Goal: Entertainment & Leisure: Browse casually

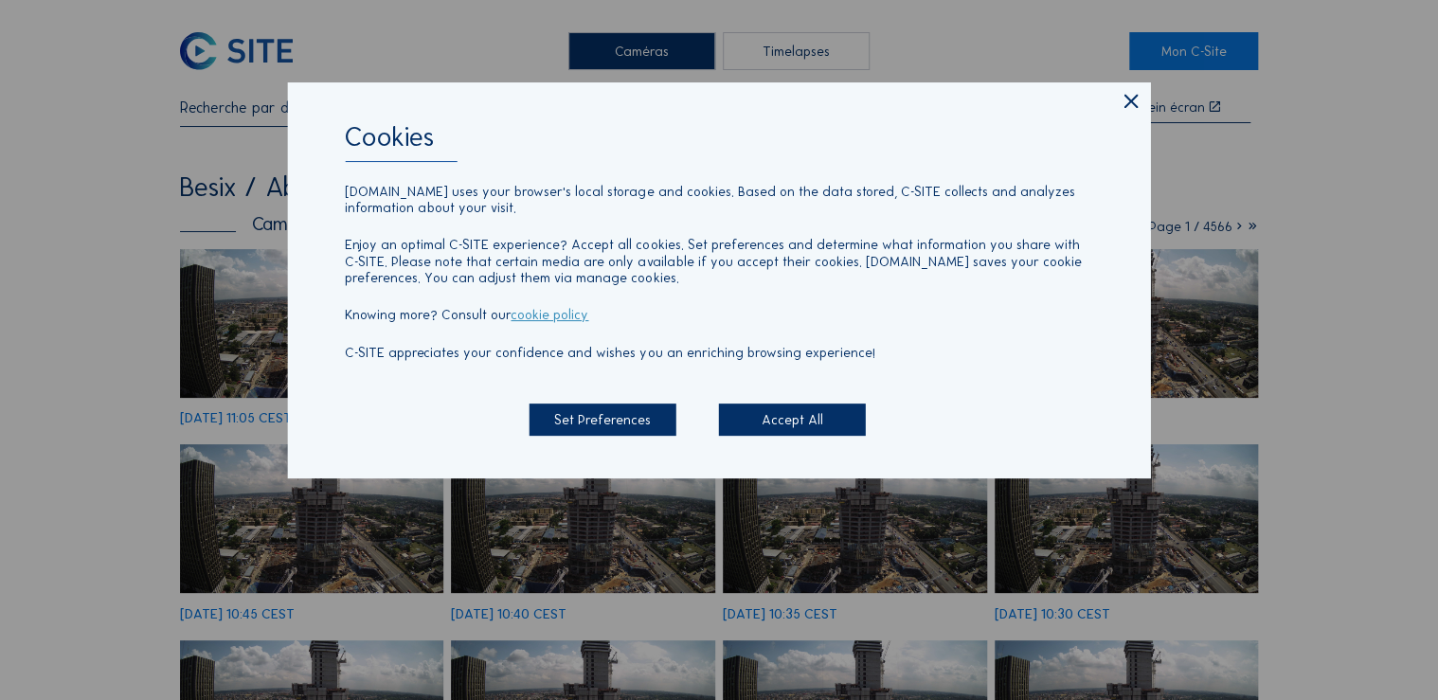
drag, startPoint x: 1135, startPoint y: 102, endPoint x: 1131, endPoint y: 133, distance: 30.5
click at [1135, 101] on icon at bounding box center [1129, 102] width 23 height 25
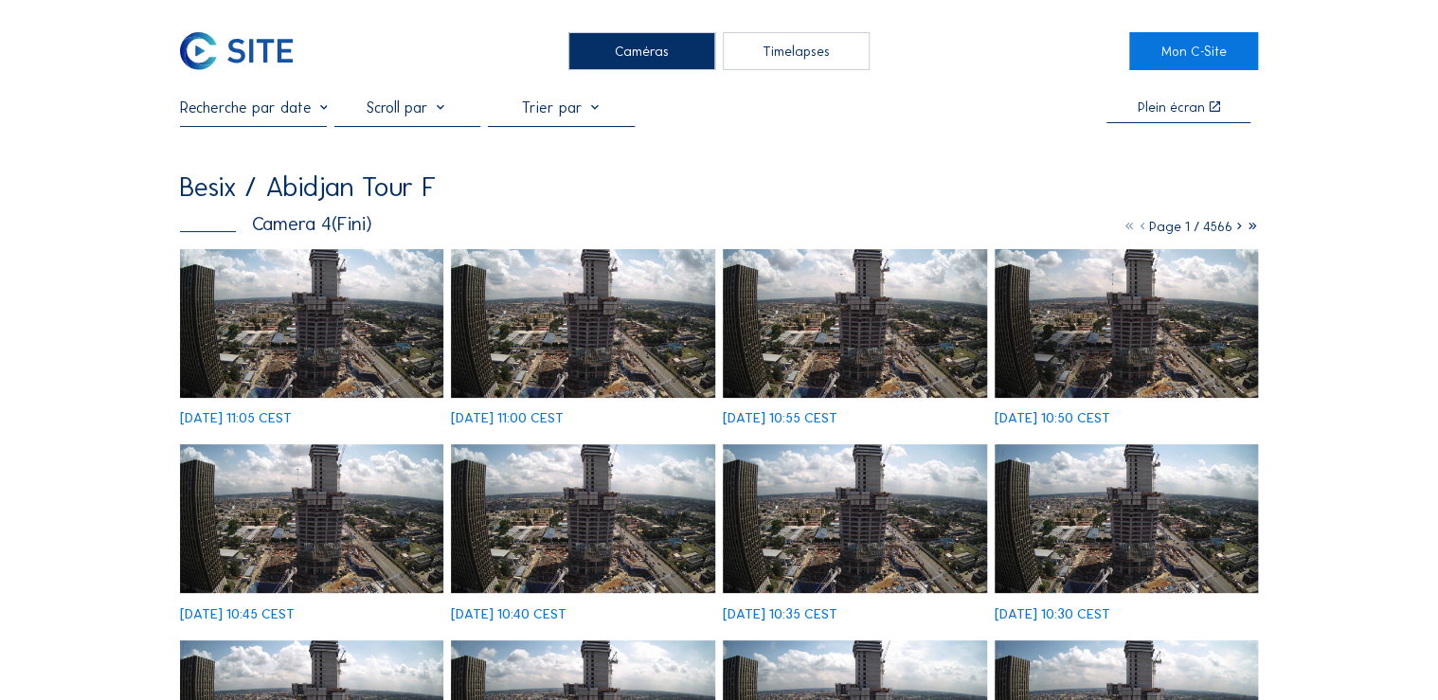
click at [663, 61] on div "Caméras" at bounding box center [641, 51] width 147 height 38
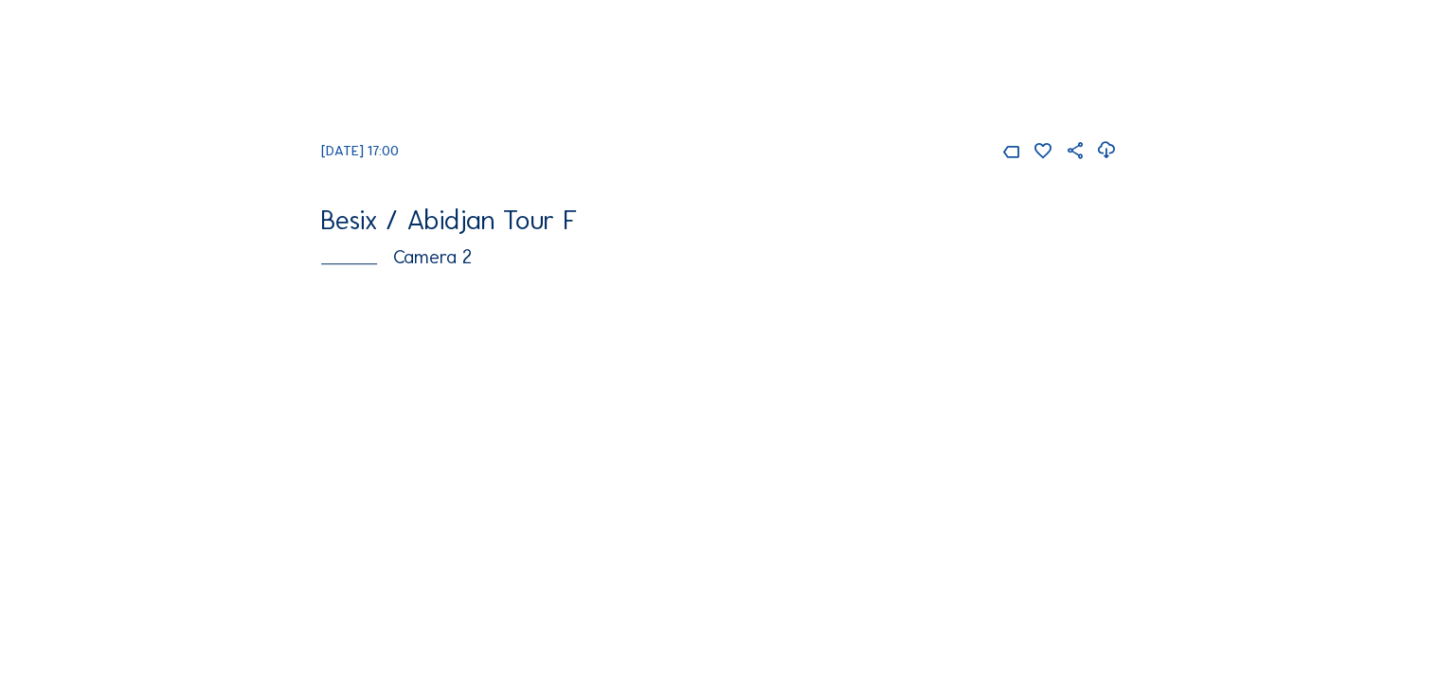
scroll to position [606, 0]
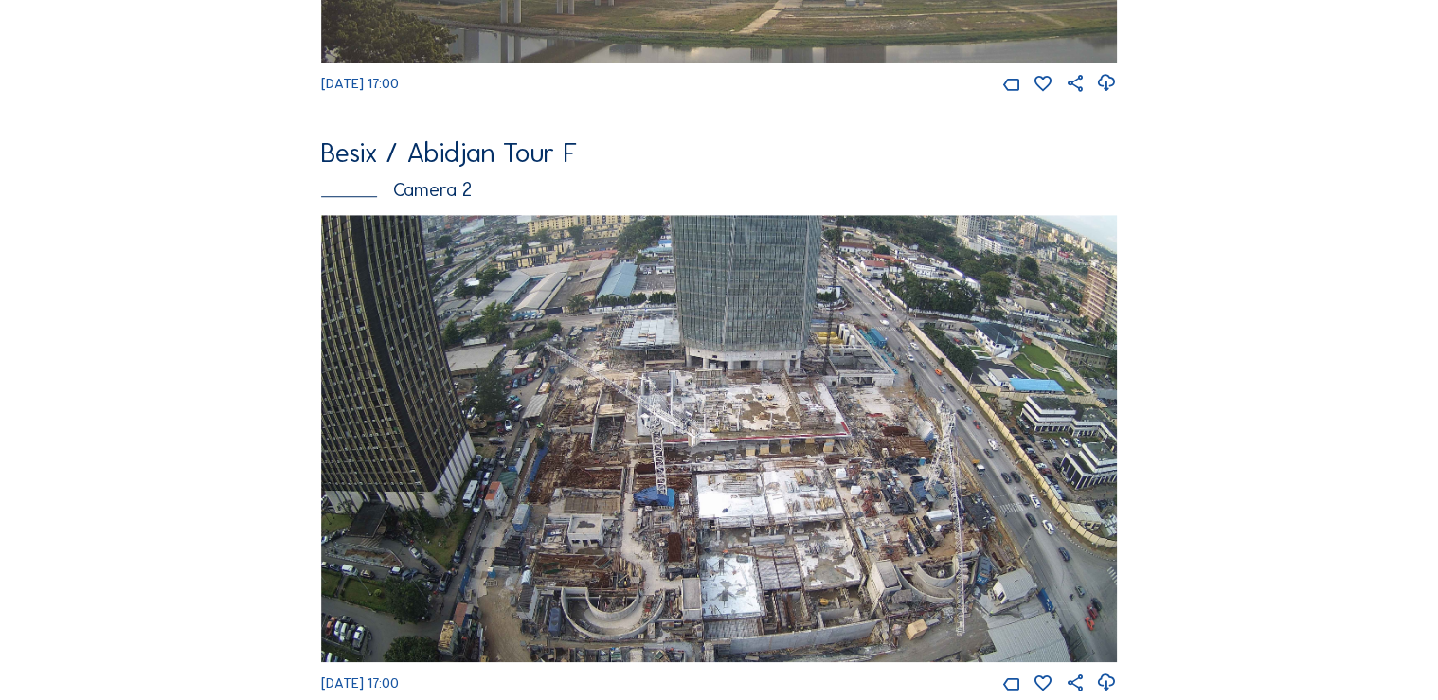
click at [814, 378] on img at bounding box center [718, 438] width 795 height 447
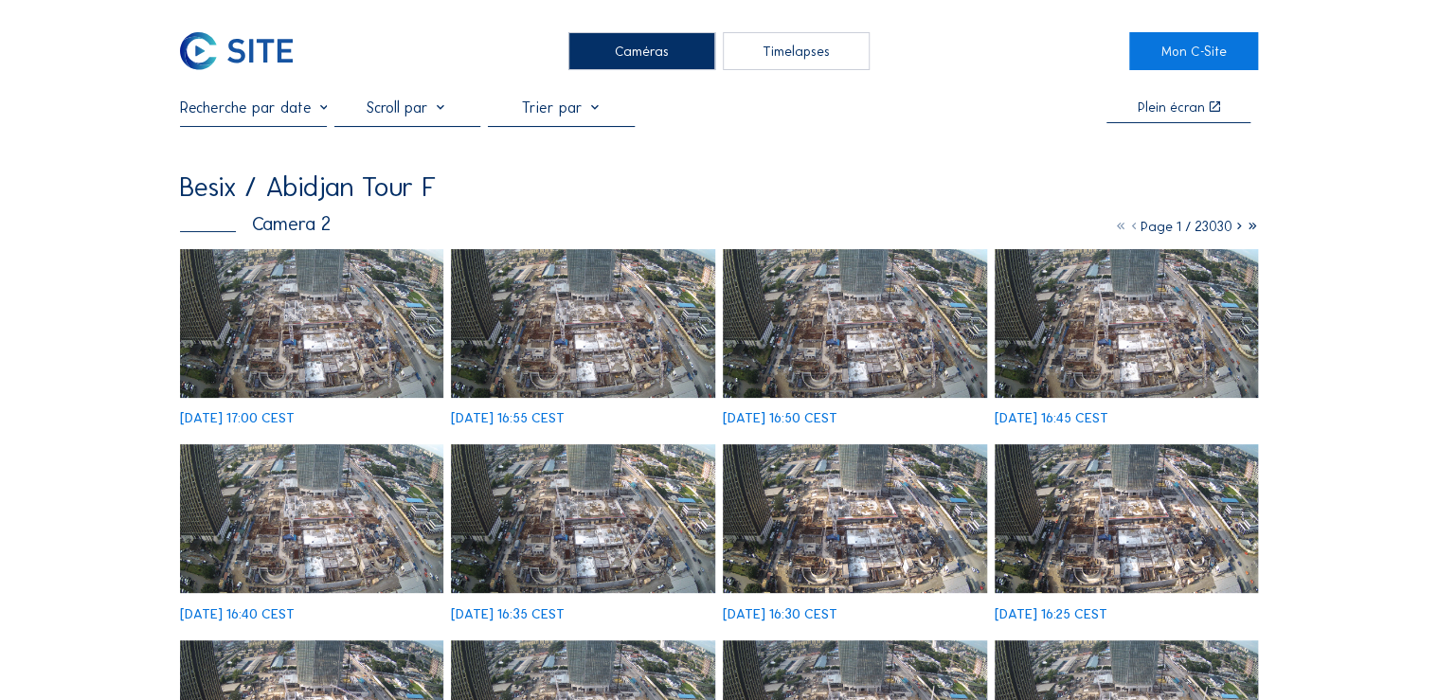
click at [377, 360] on img at bounding box center [312, 323] width 264 height 149
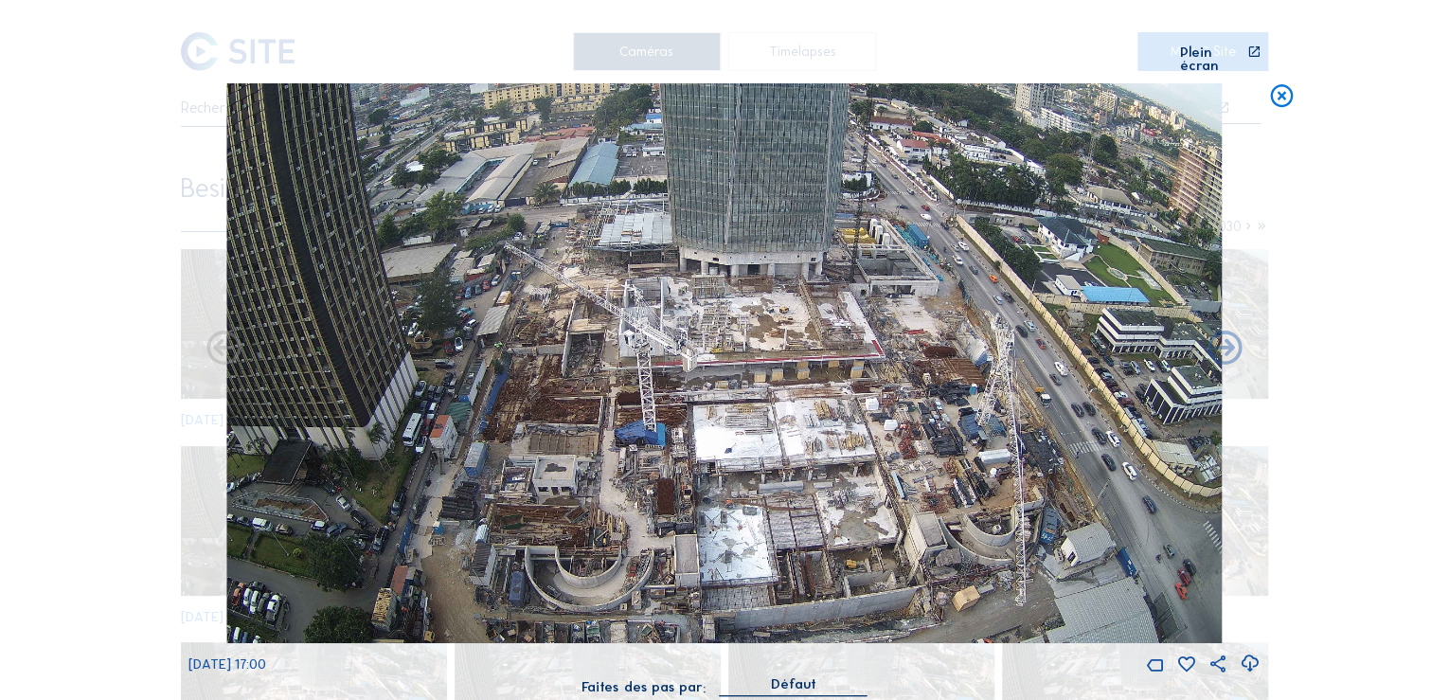
click at [644, 385] on img at bounding box center [723, 363] width 995 height 560
click at [1257, 52] on icon at bounding box center [1253, 58] width 13 height 27
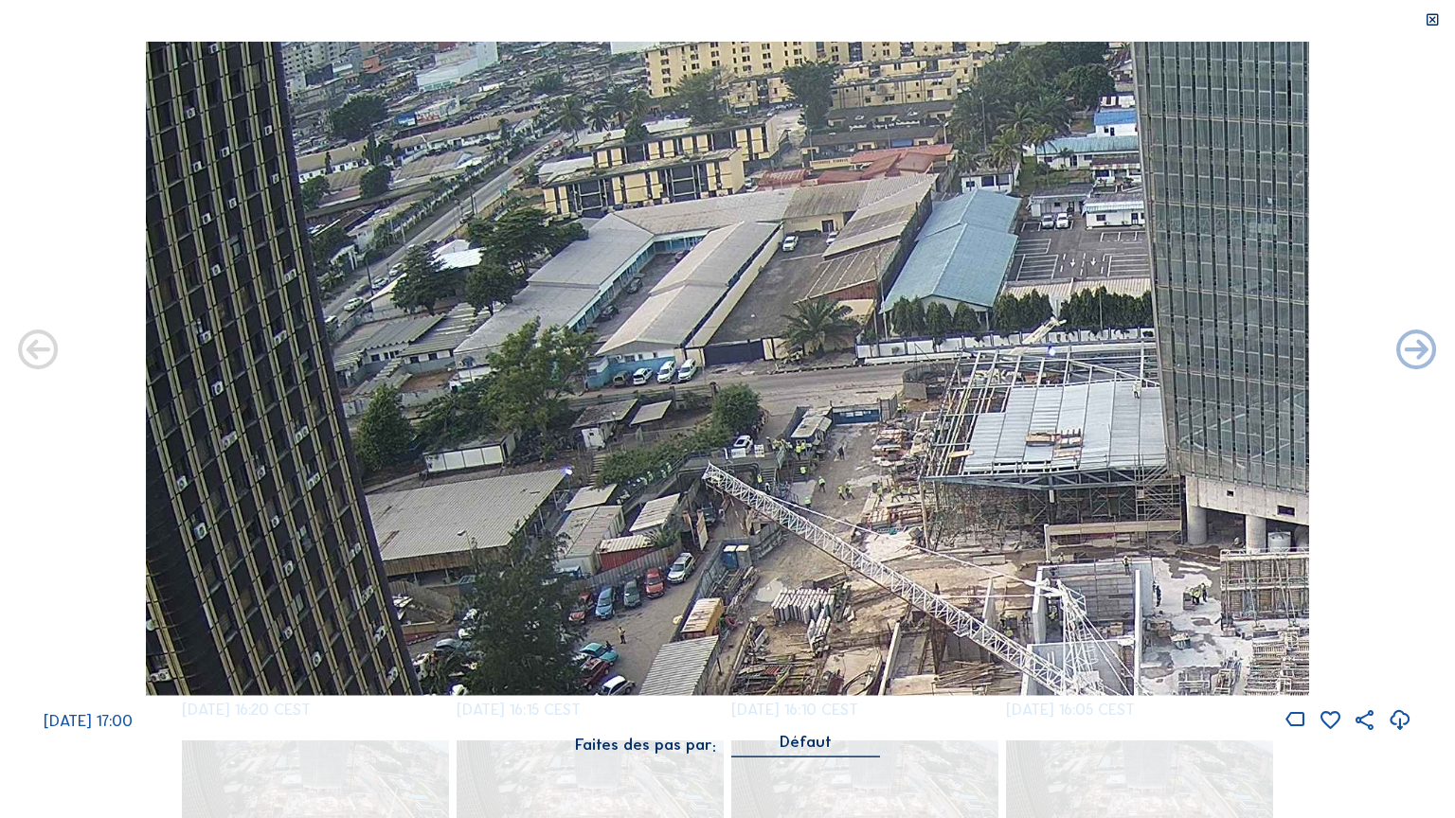
drag, startPoint x: 498, startPoint y: 241, endPoint x: 1077, endPoint y: 689, distance: 732.3
click at [1029, 699] on div "Scroll pour voyager dans le temps | Appuie sur le 'Alt' [PERSON_NAME] + Scroll …" at bounding box center [727, 409] width 1455 height 818
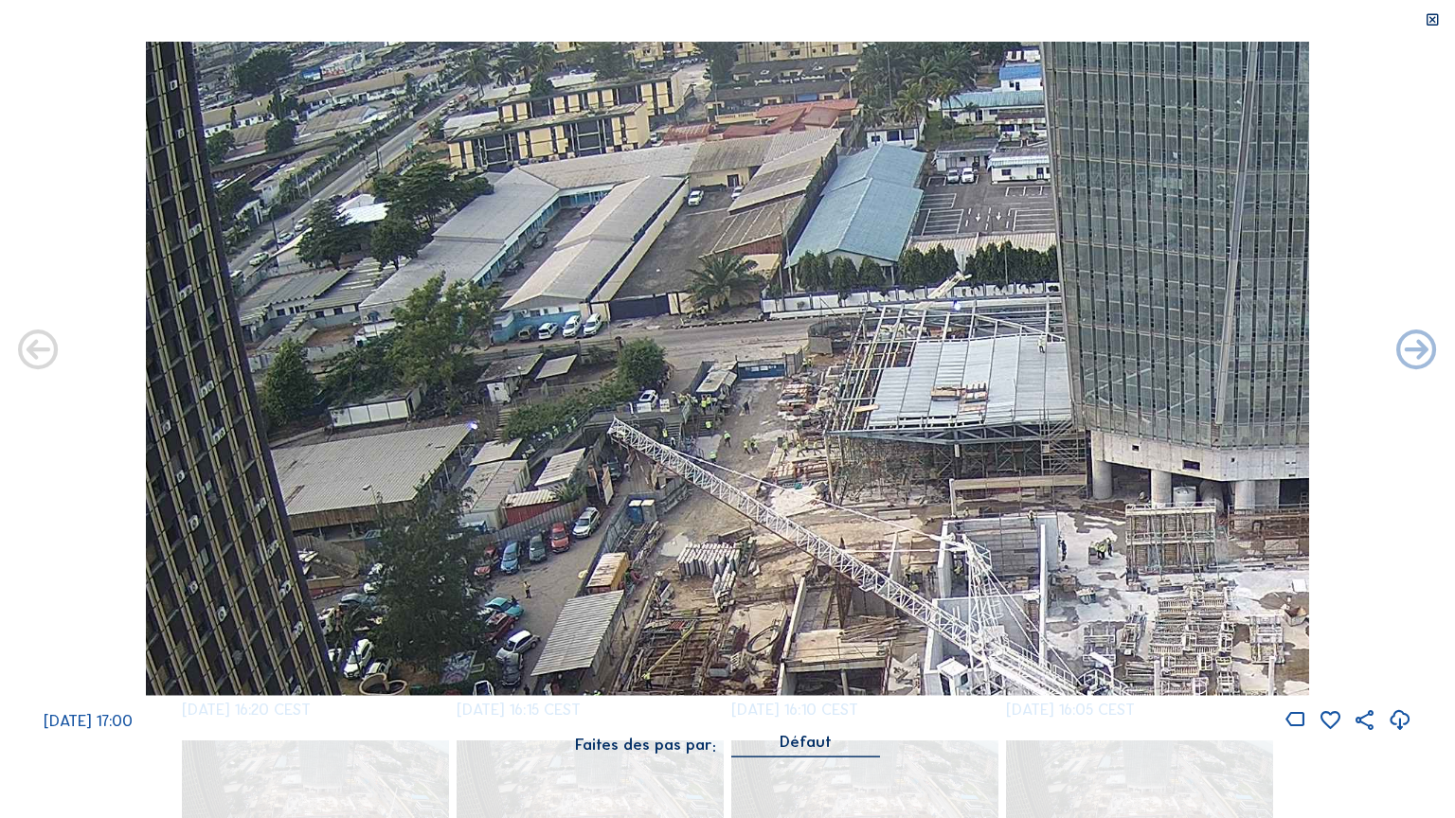
drag, startPoint x: 1213, startPoint y: 627, endPoint x: 1123, endPoint y: 602, distance: 93.3
click at [1123, 602] on img at bounding box center [728, 369] width 1164 height 654
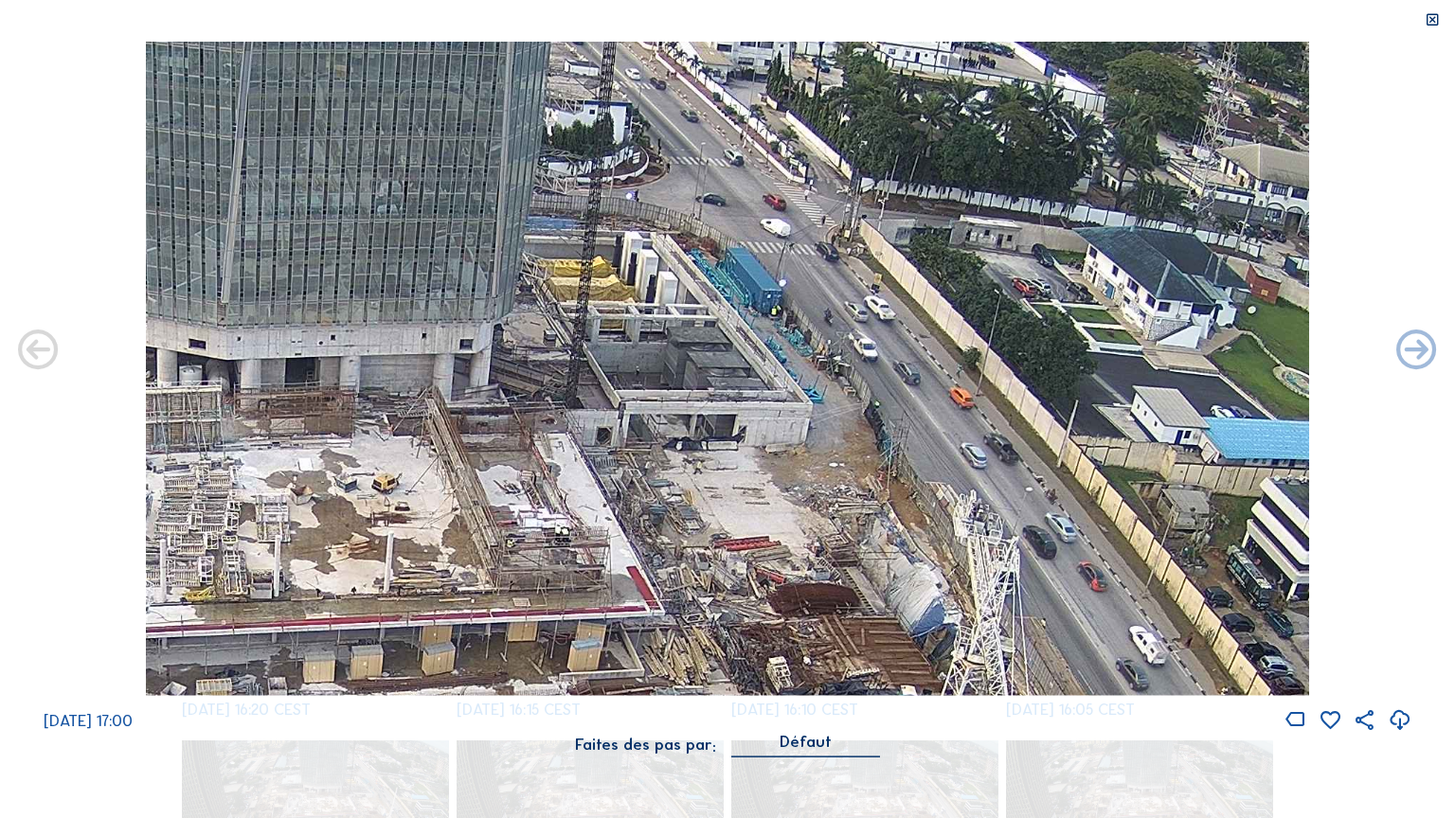
drag, startPoint x: 1261, startPoint y: 598, endPoint x: 266, endPoint y: 476, distance: 1001.7
click at [266, 476] on img at bounding box center [728, 369] width 1164 height 654
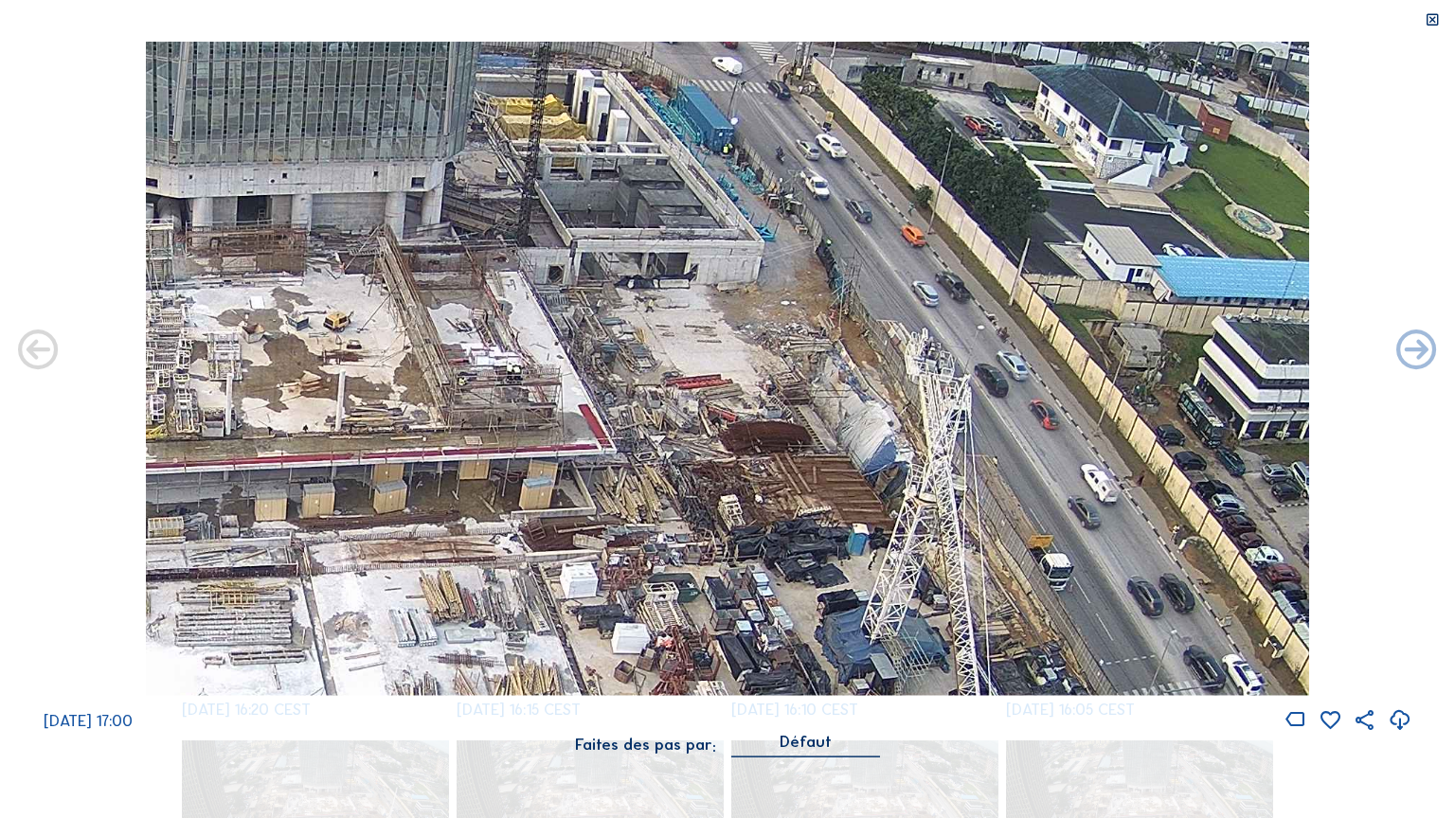
drag, startPoint x: 763, startPoint y: 602, endPoint x: 715, endPoint y: 440, distance: 169.0
click at [715, 440] on img at bounding box center [728, 369] width 1164 height 654
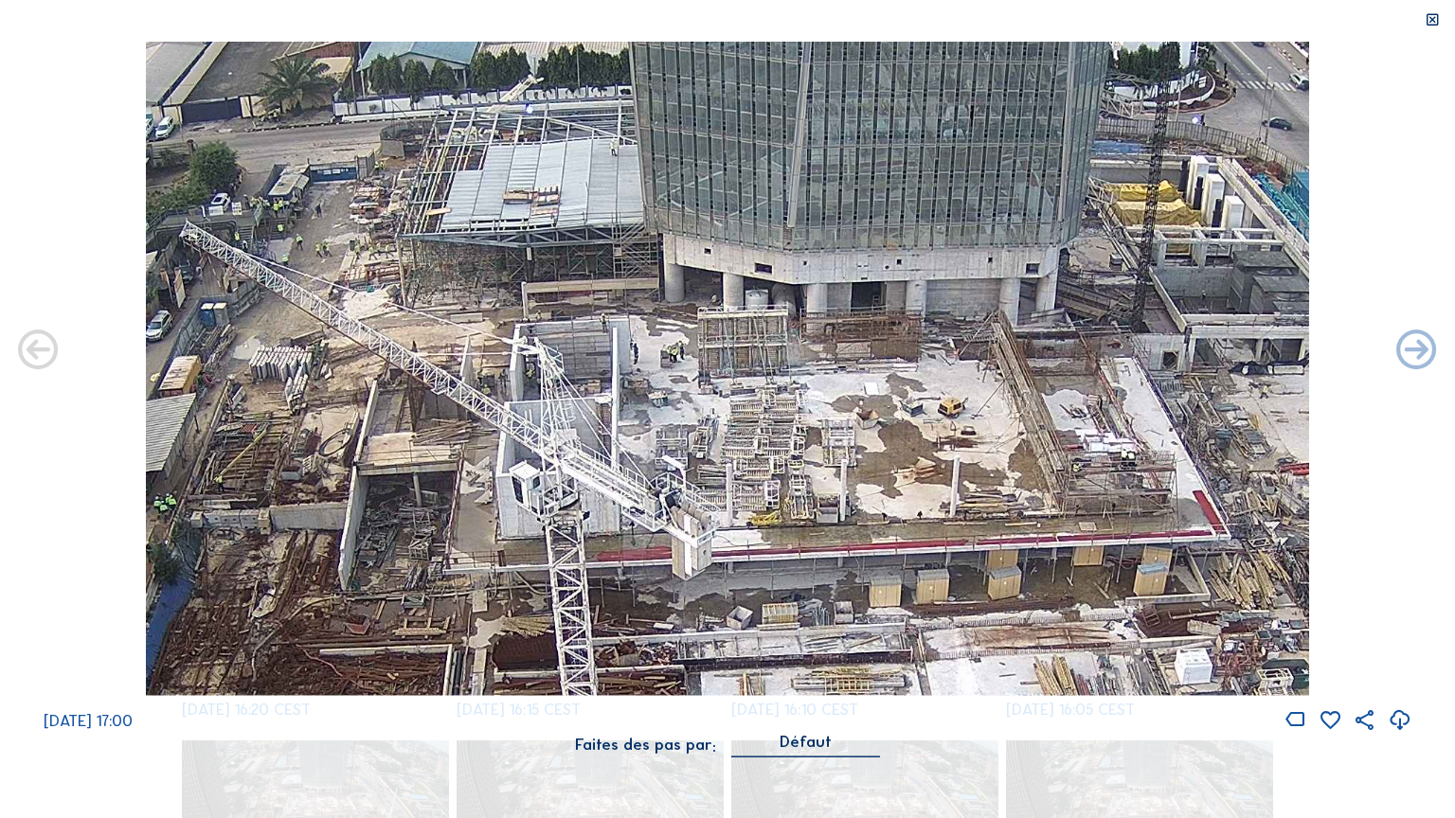
drag, startPoint x: 516, startPoint y: 436, endPoint x: 1155, endPoint y: 512, distance: 643.8
click at [1186, 512] on img at bounding box center [728, 369] width 1164 height 654
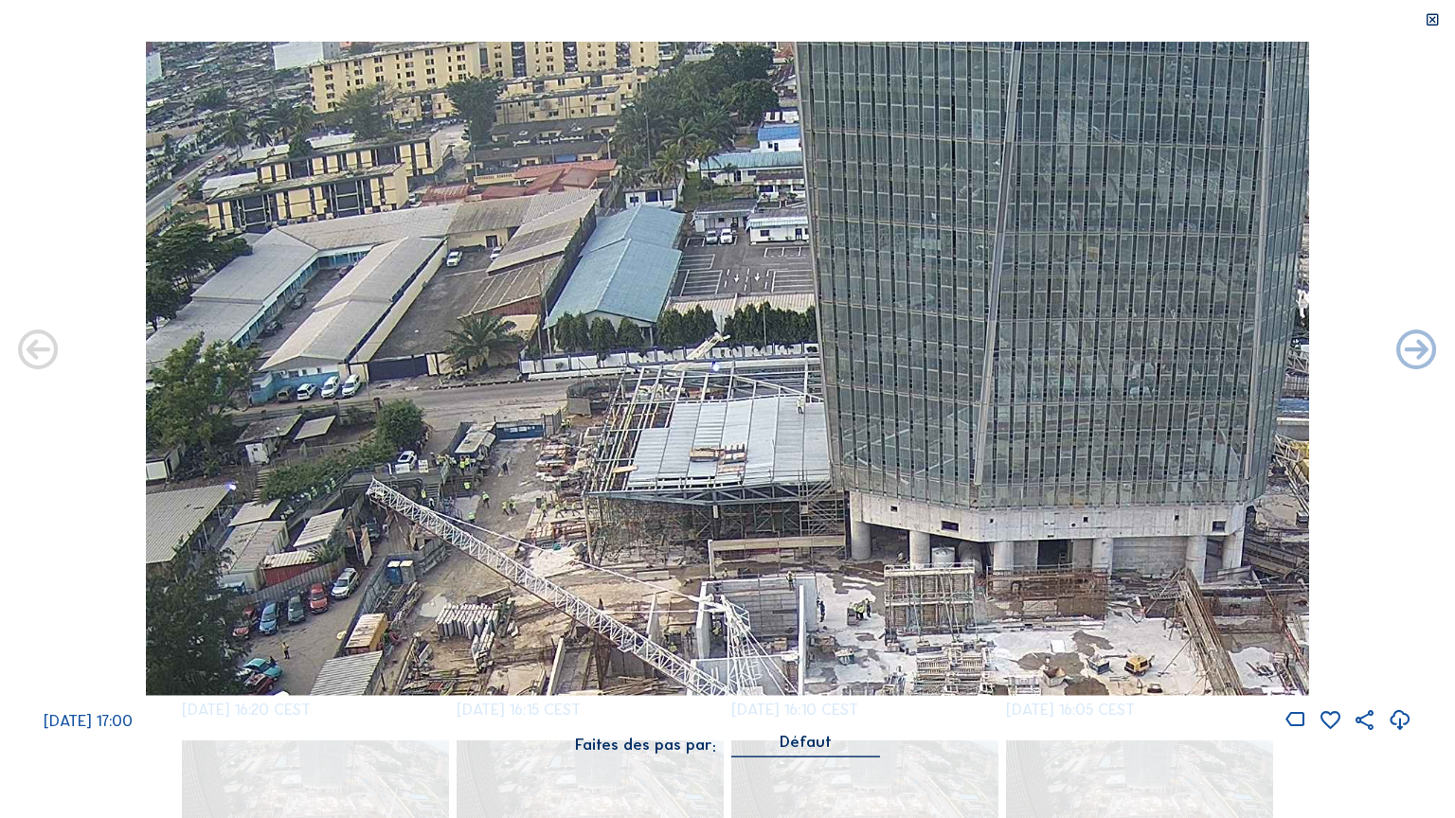
drag, startPoint x: 545, startPoint y: 296, endPoint x: 686, endPoint y: 704, distance: 430.7
click at [685, 699] on div "[DATE] 17:00" at bounding box center [727, 387] width 1455 height 691
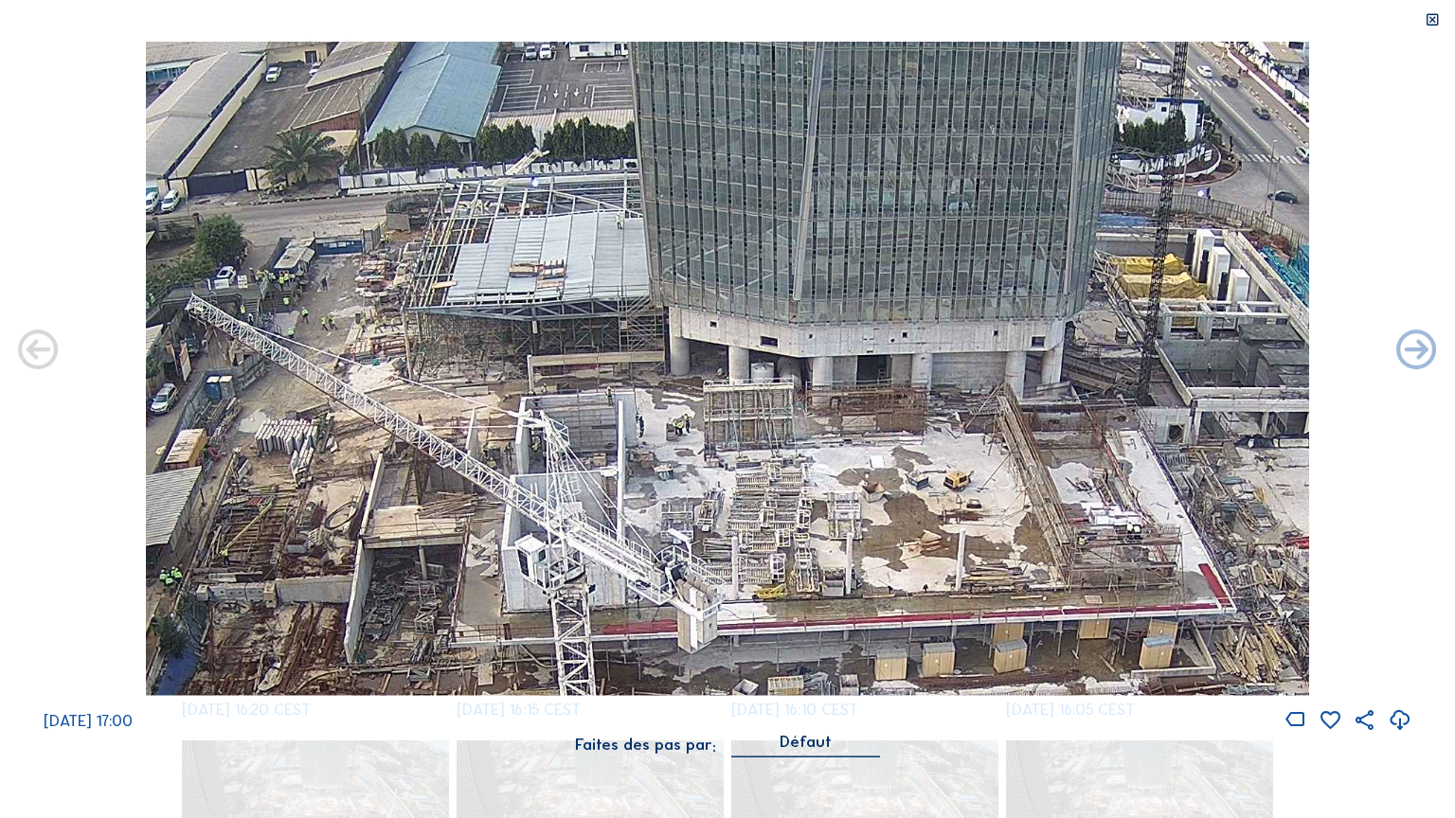
drag, startPoint x: 883, startPoint y: 523, endPoint x: 846, endPoint y: 506, distance: 40.7
click at [846, 506] on img at bounding box center [728, 369] width 1164 height 654
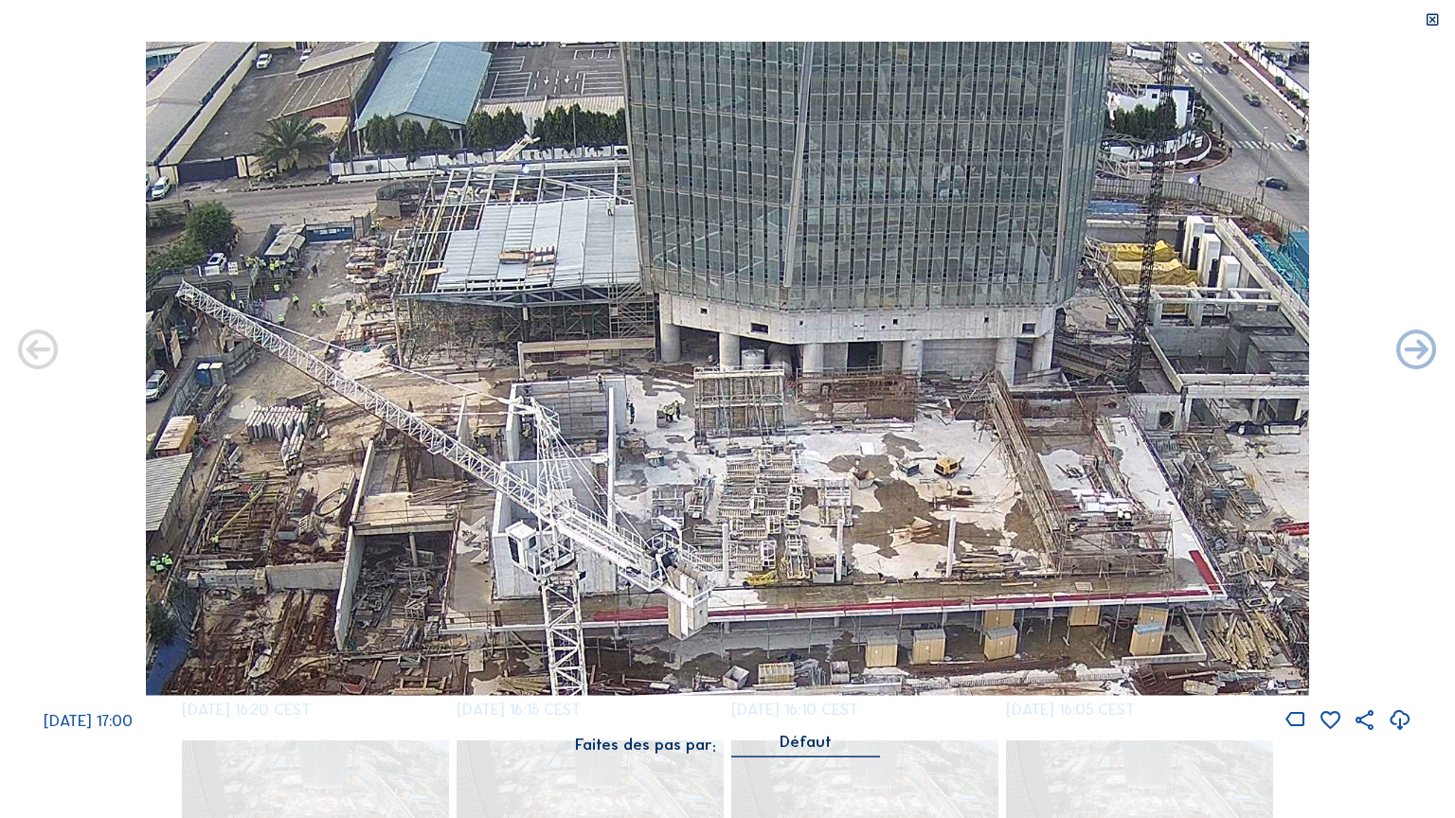
drag, startPoint x: 799, startPoint y: 555, endPoint x: 776, endPoint y: 347, distance: 209.7
click at [776, 344] on img at bounding box center [728, 369] width 1164 height 654
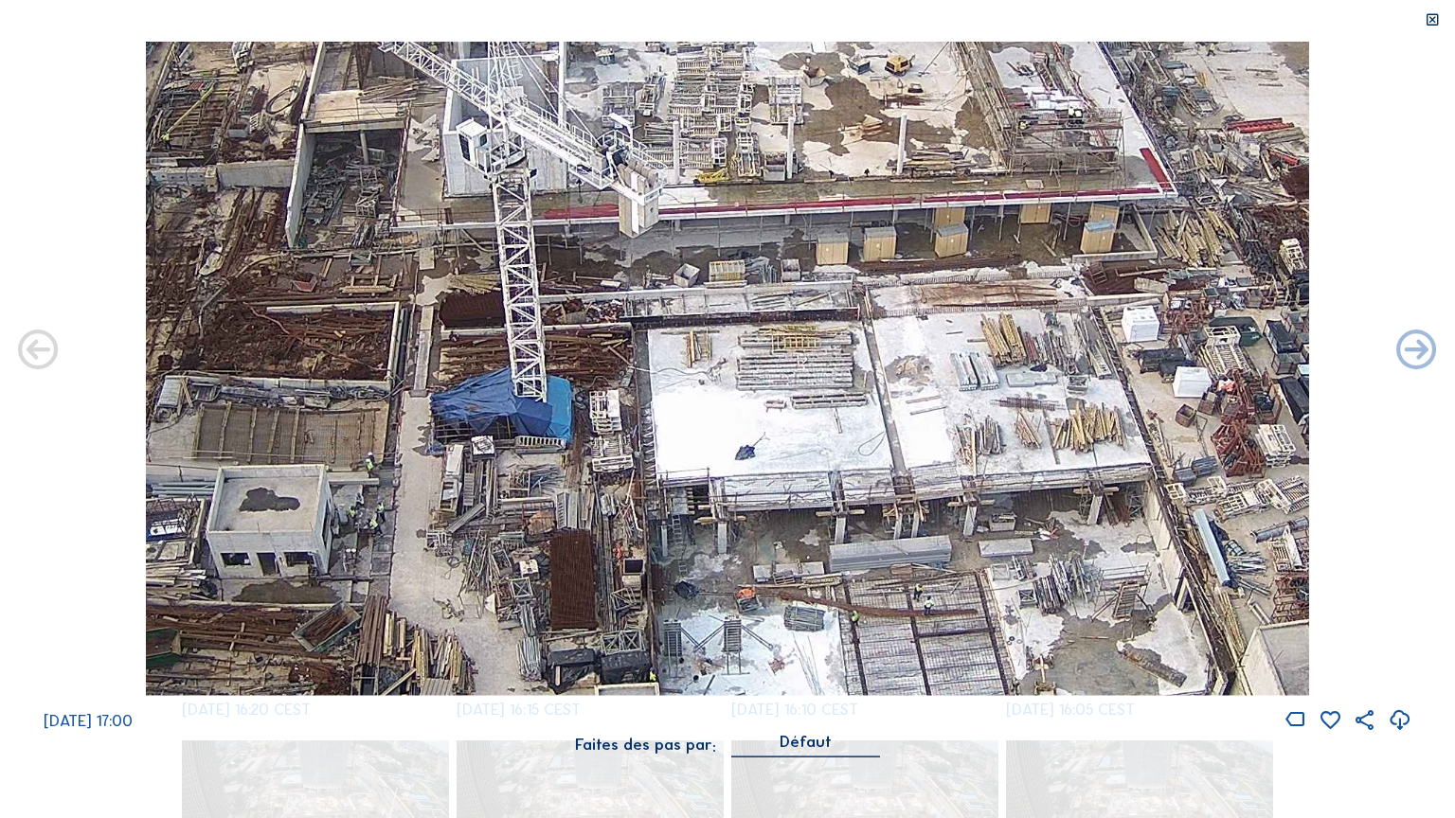
drag, startPoint x: 840, startPoint y: 569, endPoint x: 867, endPoint y: 341, distance: 229.8
click at [814, 338] on img at bounding box center [728, 369] width 1164 height 654
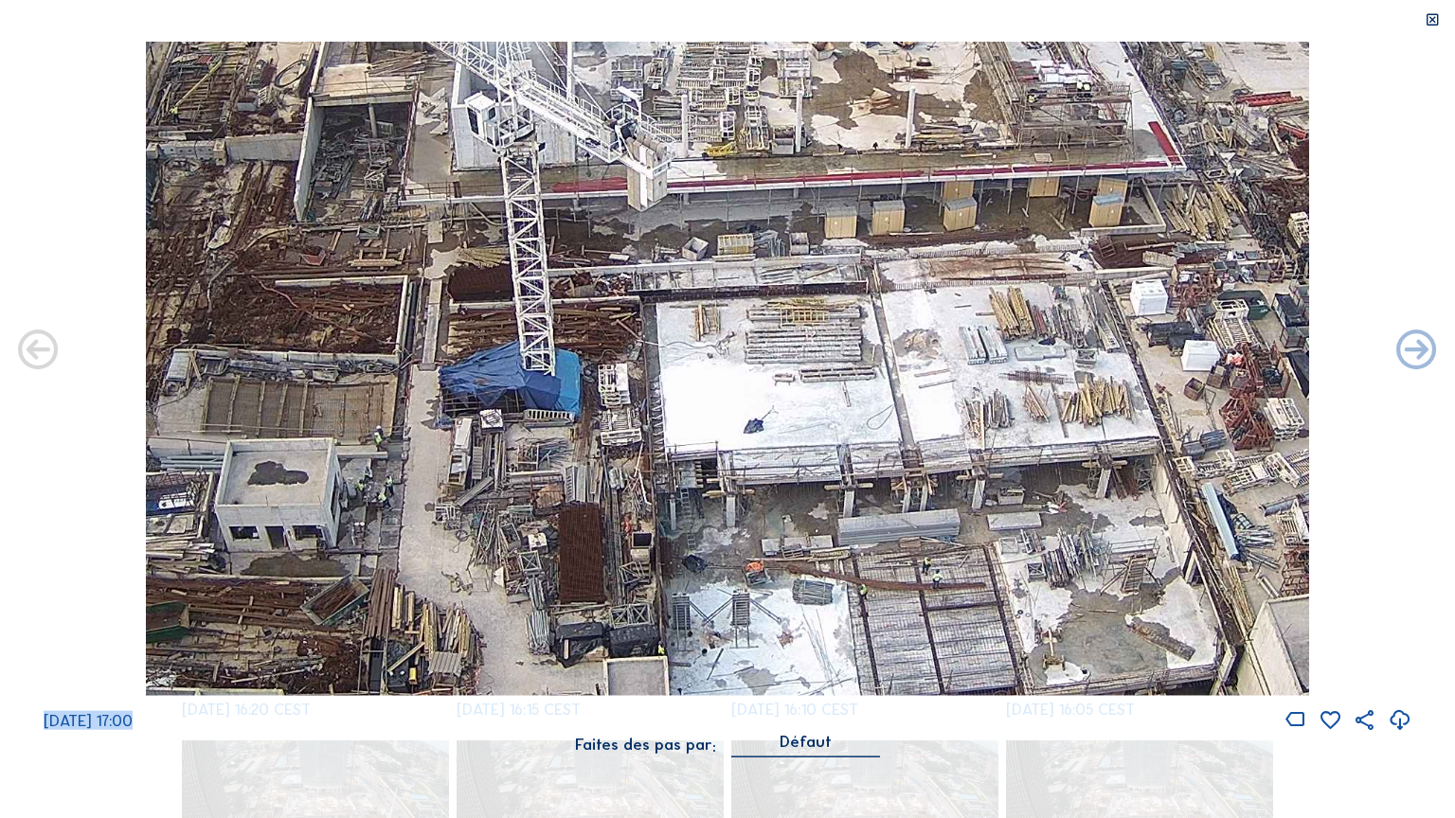
drag, startPoint x: 1386, startPoint y: 367, endPoint x: 532, endPoint y: 391, distance: 853.6
click at [525, 386] on div "[DATE] 17:00" at bounding box center [727, 387] width 1455 height 691
click at [1341, 474] on div "[DATE] 17:00" at bounding box center [727, 387] width 1455 height 691
click at [1028, 699] on div "Faites des pas par: Défaut" at bounding box center [727, 755] width 1455 height 44
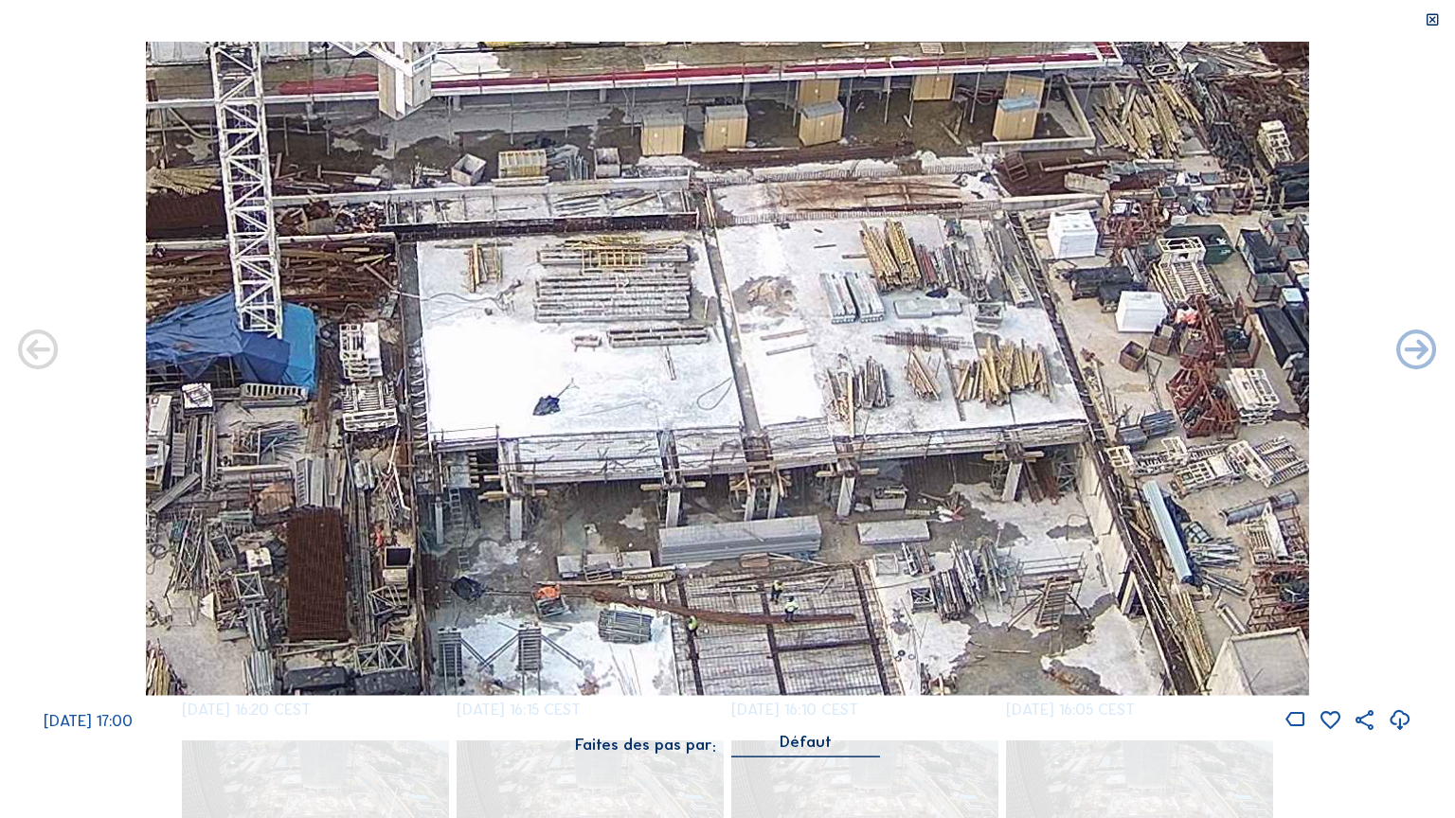
drag, startPoint x: 1097, startPoint y: 450, endPoint x: 932, endPoint y: 466, distance: 165.6
click at [932, 466] on img at bounding box center [728, 369] width 1164 height 654
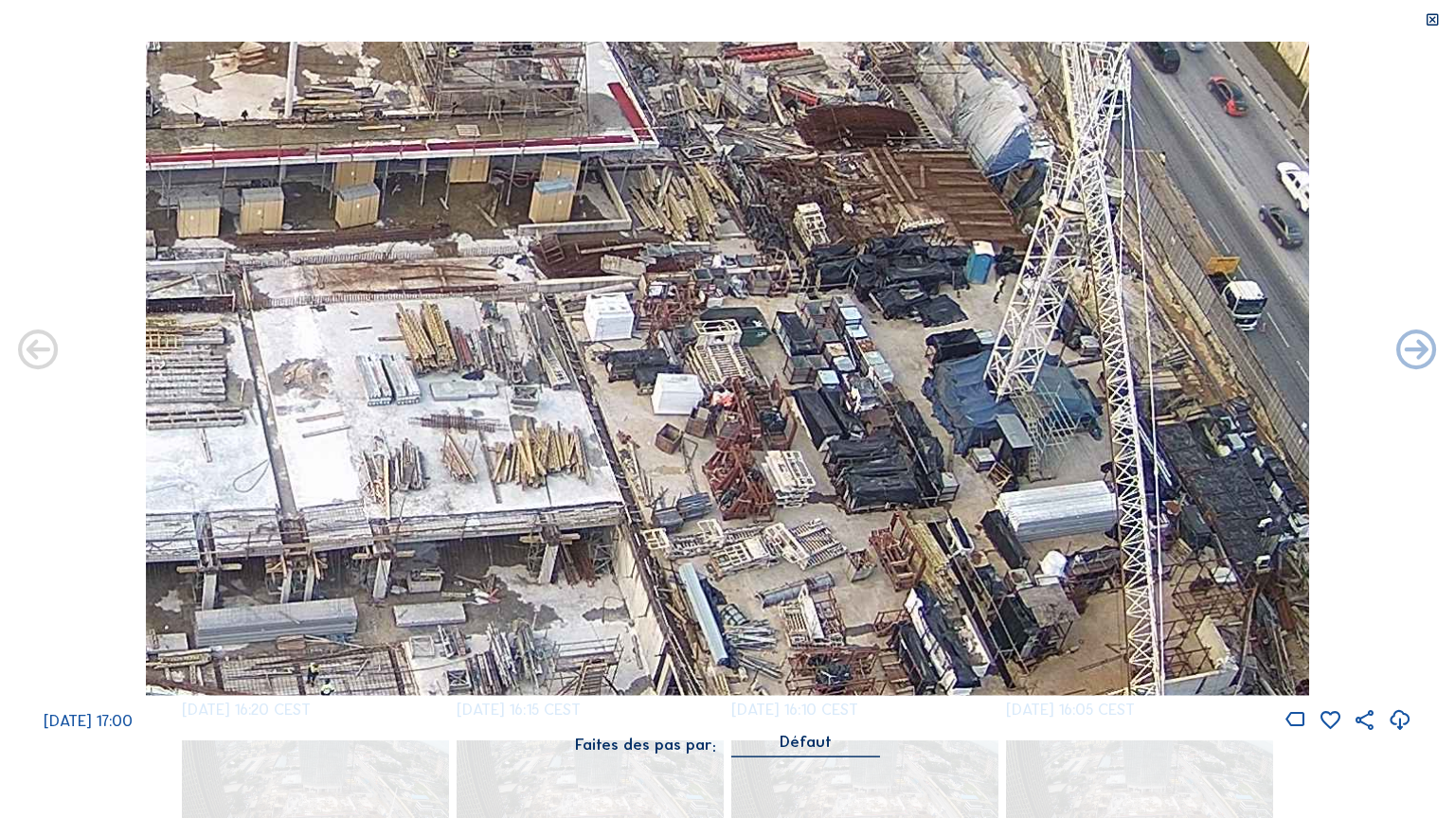
drag, startPoint x: 1273, startPoint y: 380, endPoint x: 811, endPoint y: 462, distance: 469.4
click at [811, 462] on img at bounding box center [728, 369] width 1164 height 654
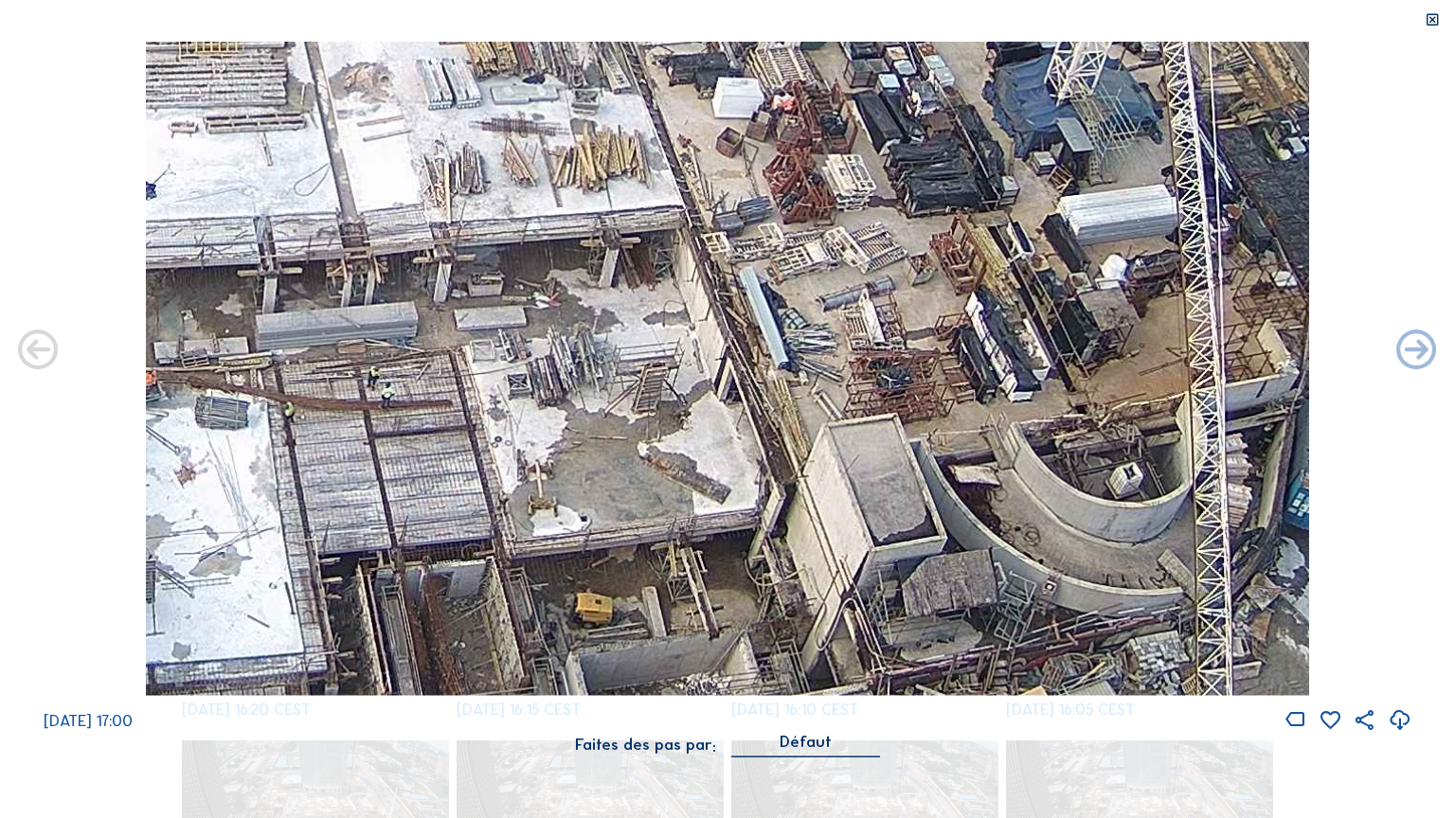
drag, startPoint x: 761, startPoint y: 456, endPoint x: 796, endPoint y: 239, distance: 219.7
click at [820, 153] on img at bounding box center [728, 369] width 1164 height 654
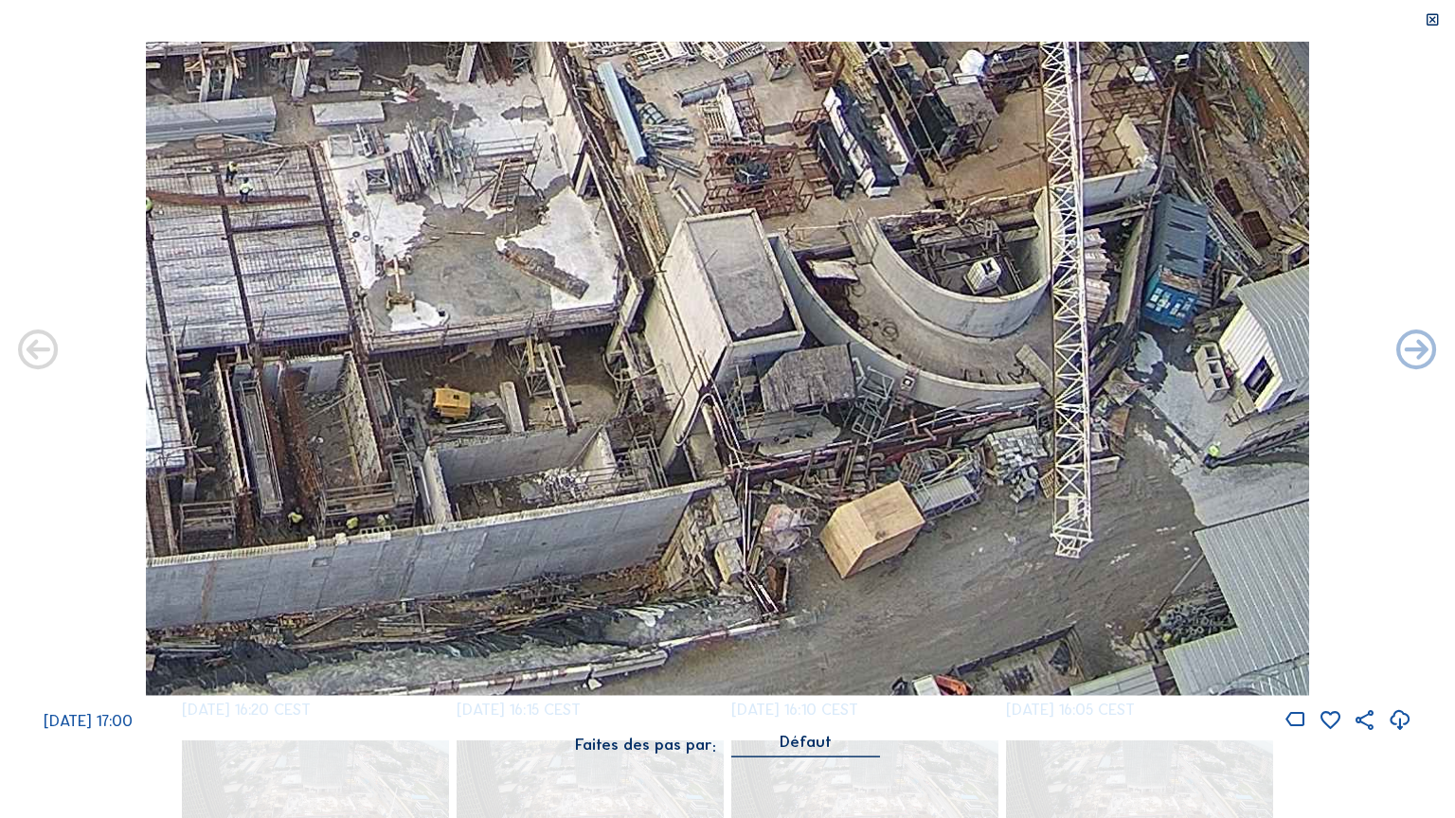
drag, startPoint x: 739, startPoint y: 421, endPoint x: 605, endPoint y: 127, distance: 323.4
click at [595, 120] on img at bounding box center [728, 369] width 1164 height 654
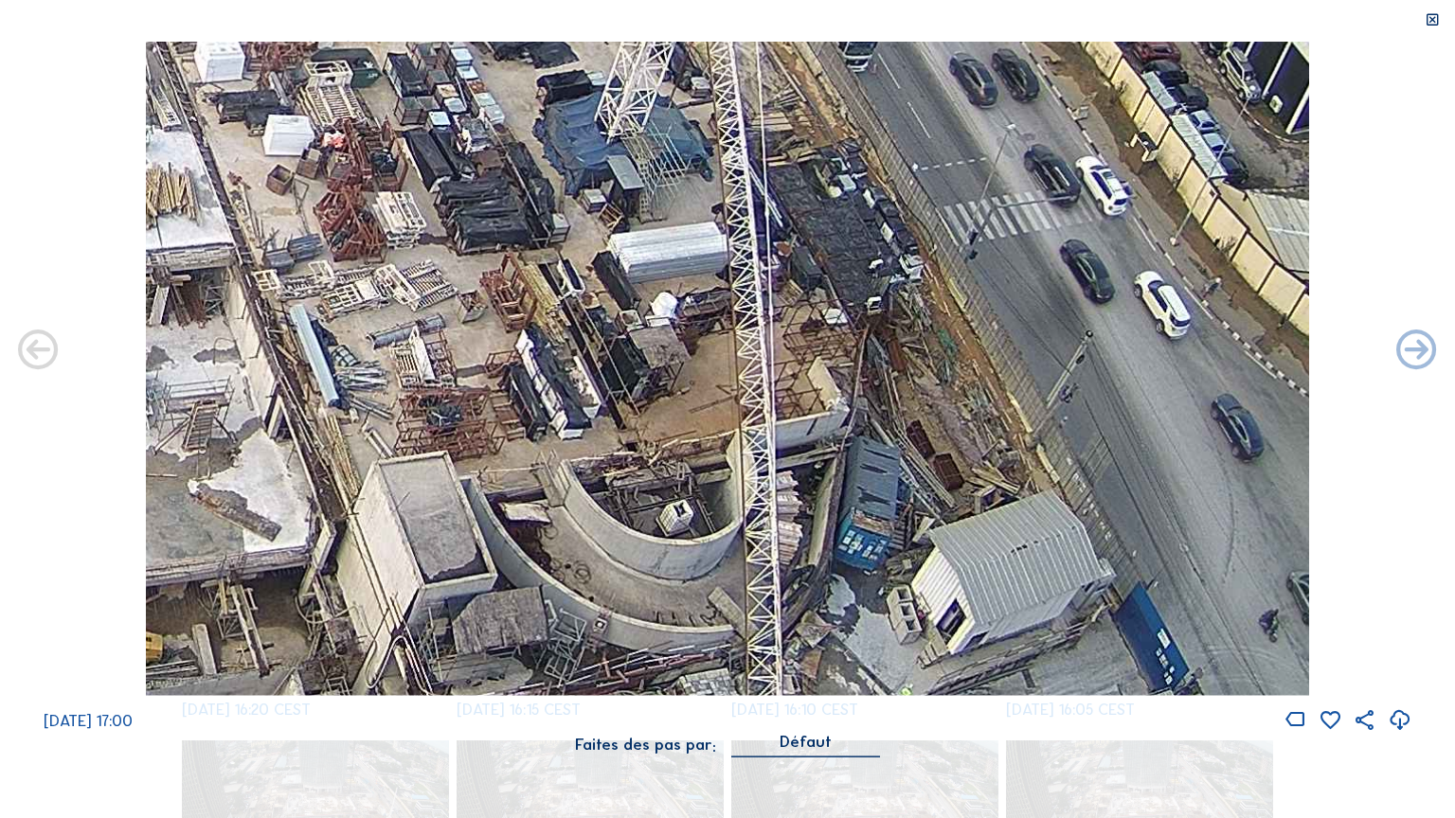
drag, startPoint x: 1107, startPoint y: 349, endPoint x: 557, endPoint y: 474, distance: 564.5
click at [803, 590] on img at bounding box center [728, 369] width 1164 height 654
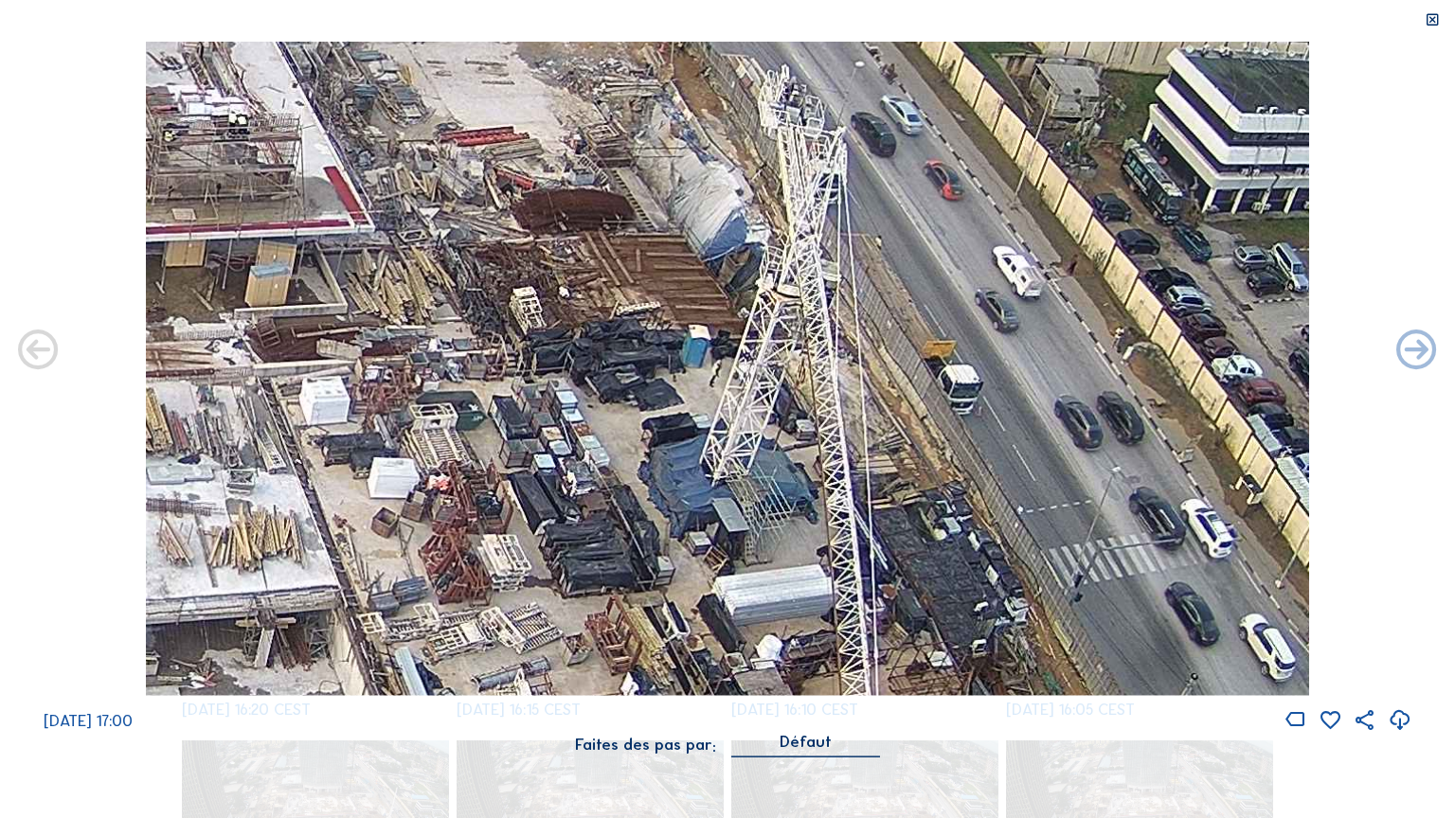
drag, startPoint x: 501, startPoint y: 440, endPoint x: 610, endPoint y: 790, distance: 366.0
click at [610, 699] on div "Scroll pour voyager dans le temps | Appuie sur le 'Alt' [PERSON_NAME] + Scroll …" at bounding box center [727, 409] width 1455 height 818
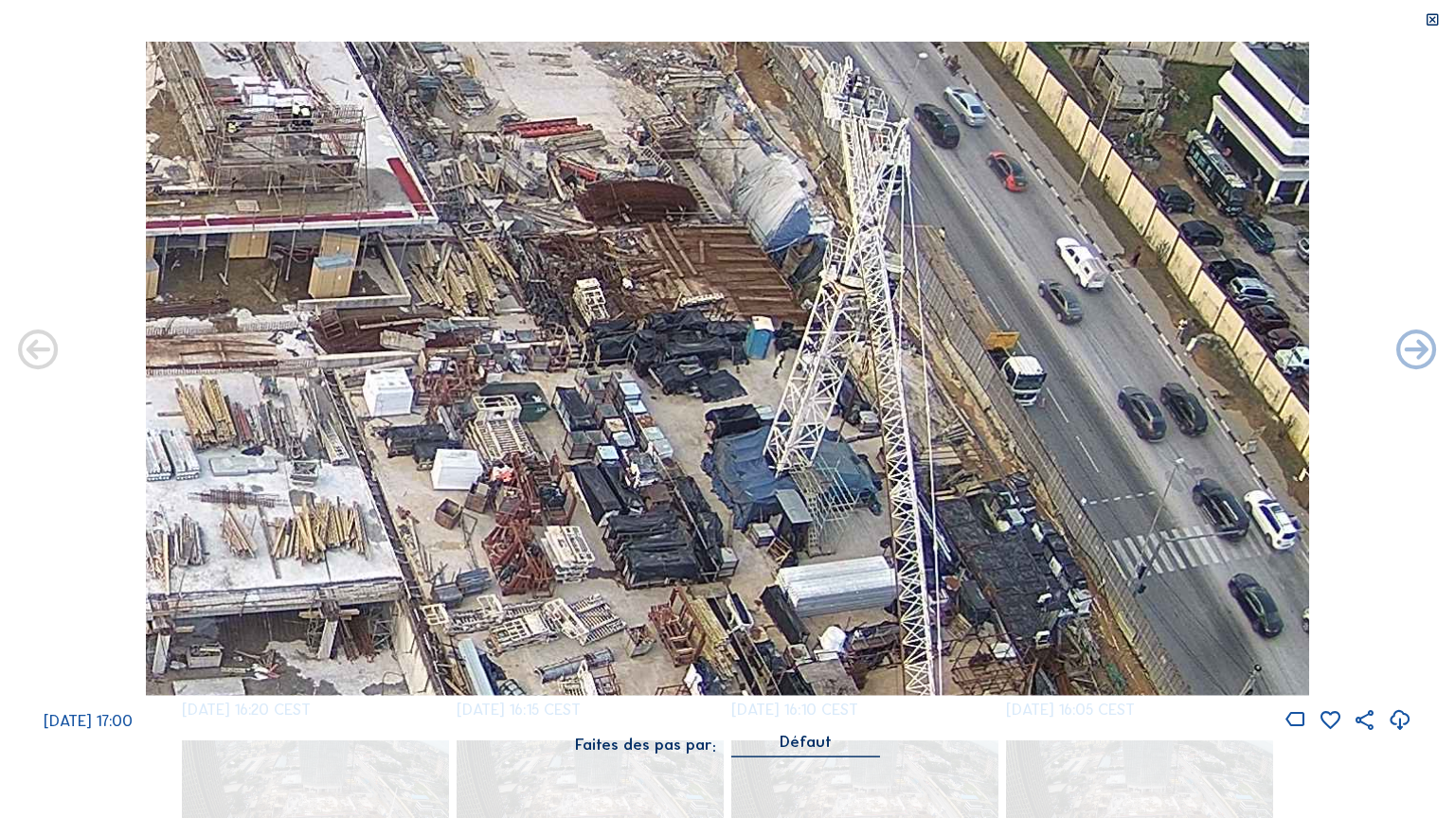
drag, startPoint x: 580, startPoint y: 689, endPoint x: 655, endPoint y: 673, distance: 77.5
click at [655, 673] on img at bounding box center [728, 369] width 1164 height 654
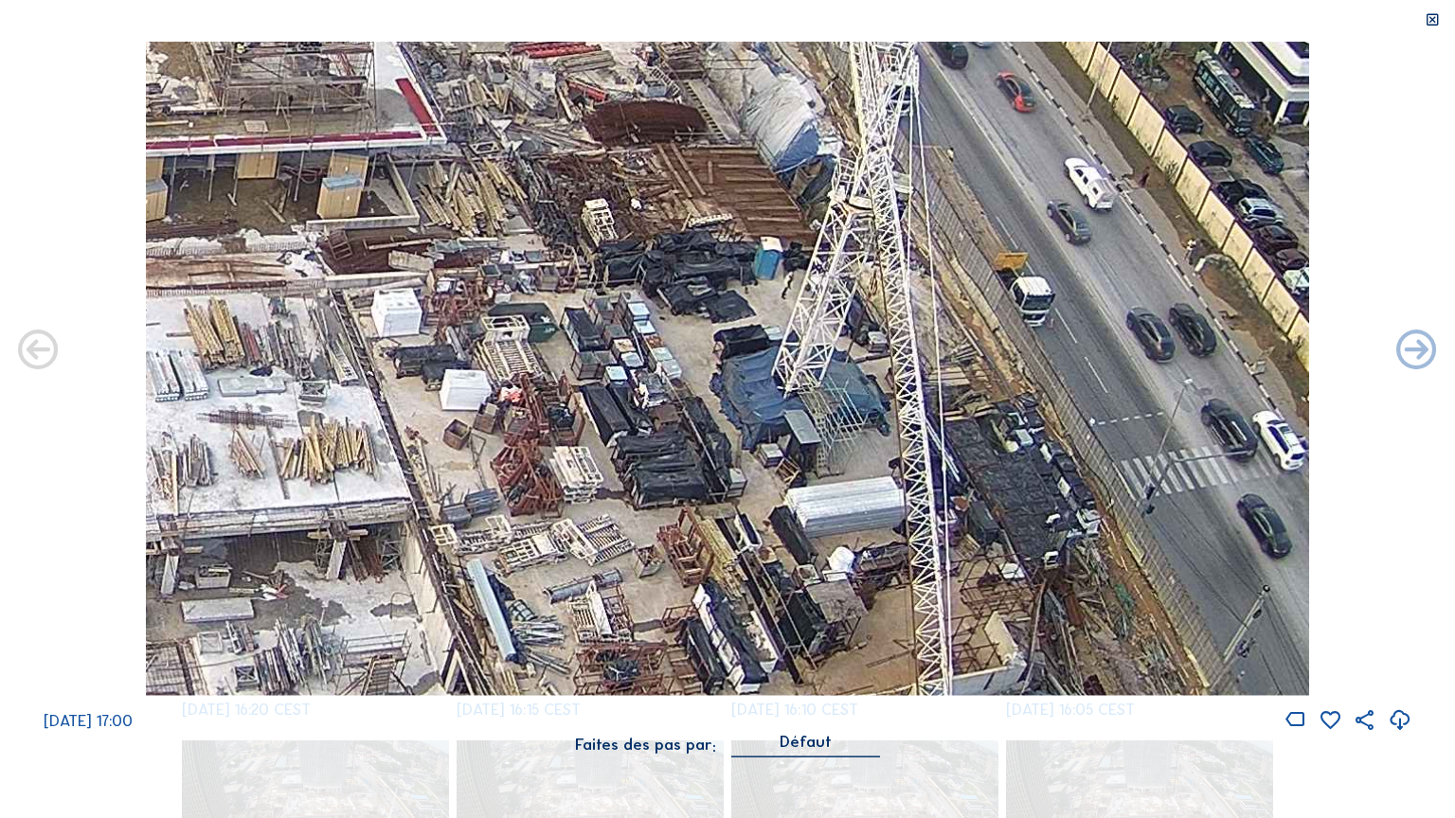
drag, startPoint x: 637, startPoint y: 632, endPoint x: 642, endPoint y: 584, distance: 47.6
click at [632, 554] on img at bounding box center [728, 369] width 1164 height 654
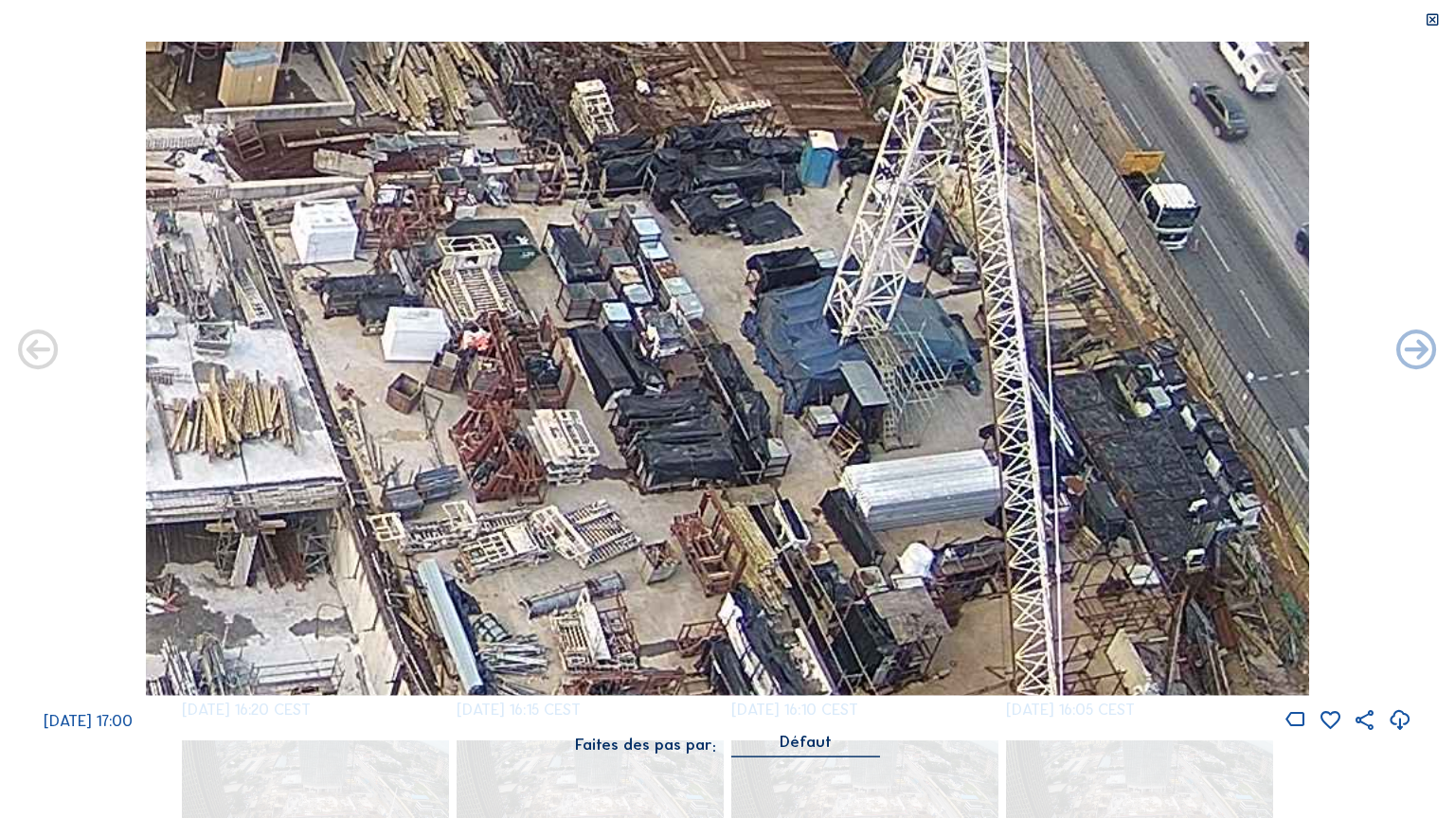
drag, startPoint x: 559, startPoint y: 334, endPoint x: 645, endPoint y: 674, distance: 350.7
click at [656, 699] on div "[DATE] 17:00 Faites des pas par: [PERSON_NAME]" at bounding box center [727, 410] width 1455 height 736
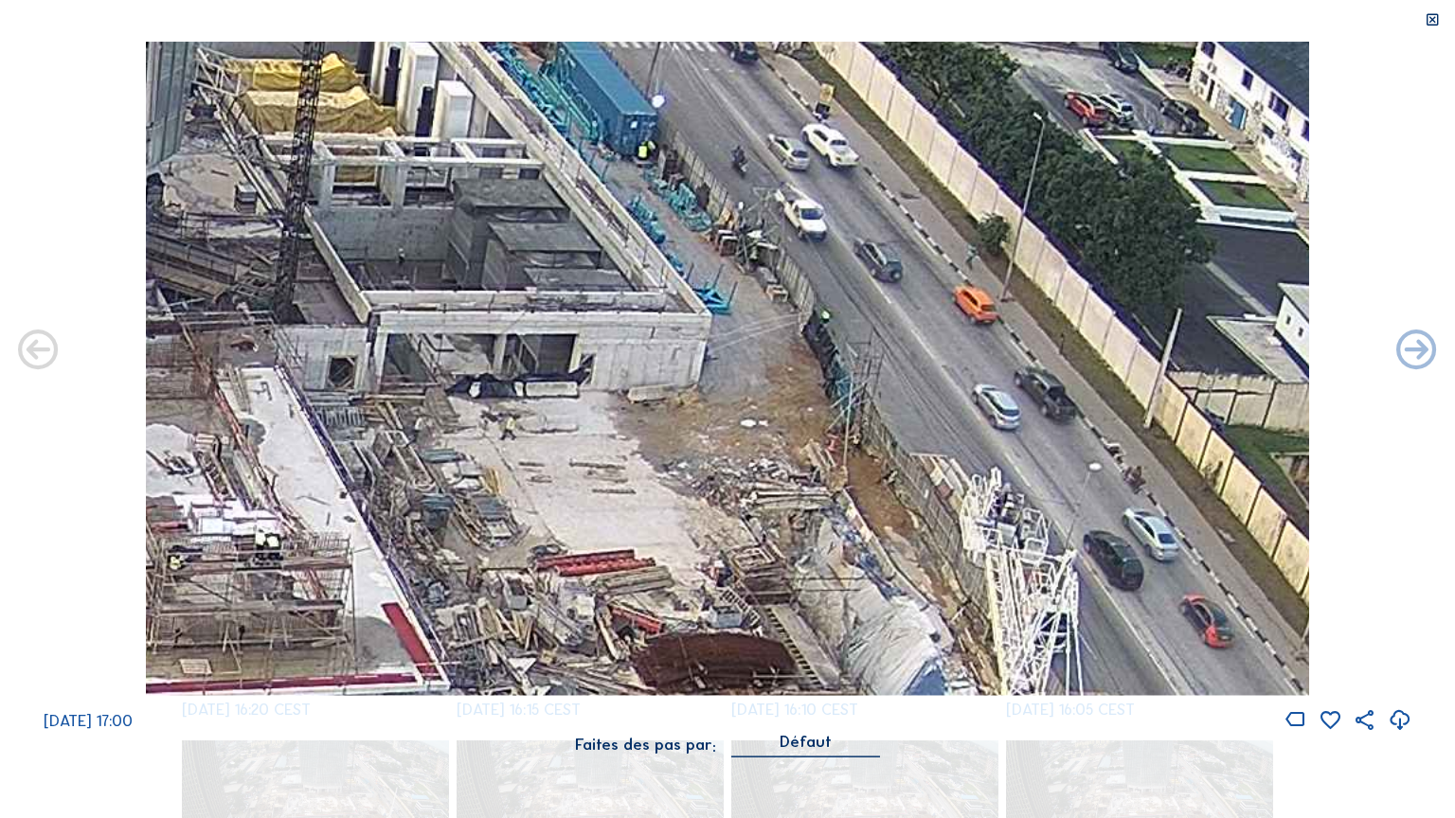
drag, startPoint x: 622, startPoint y: 221, endPoint x: 600, endPoint y: 323, distance: 104.6
click at [583, 504] on img at bounding box center [728, 369] width 1164 height 654
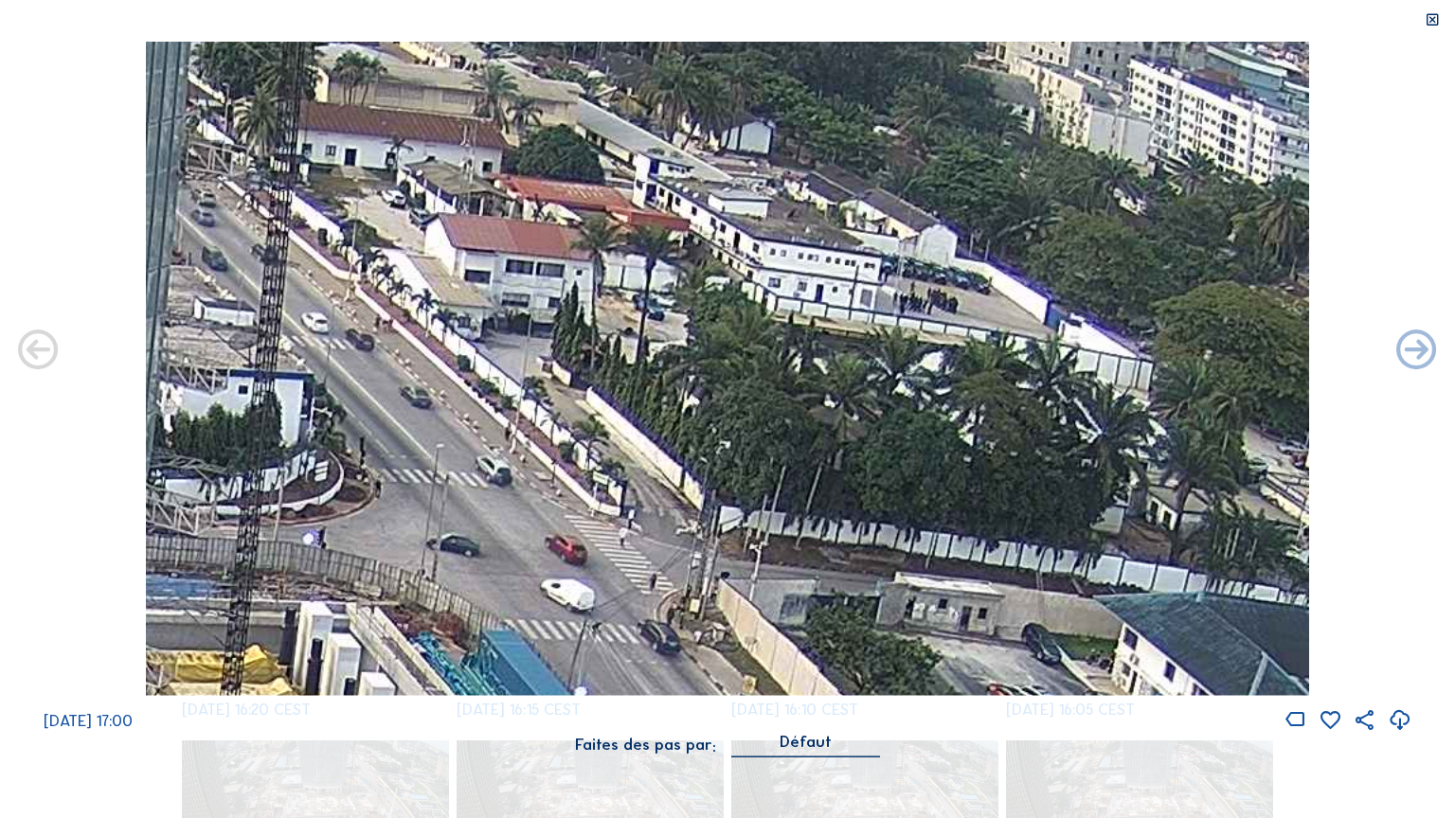
drag, startPoint x: 542, startPoint y: 546, endPoint x: 218, endPoint y: 477, distance: 331.2
click at [520, 699] on div "[DATE] 17:00" at bounding box center [727, 387] width 1455 height 691
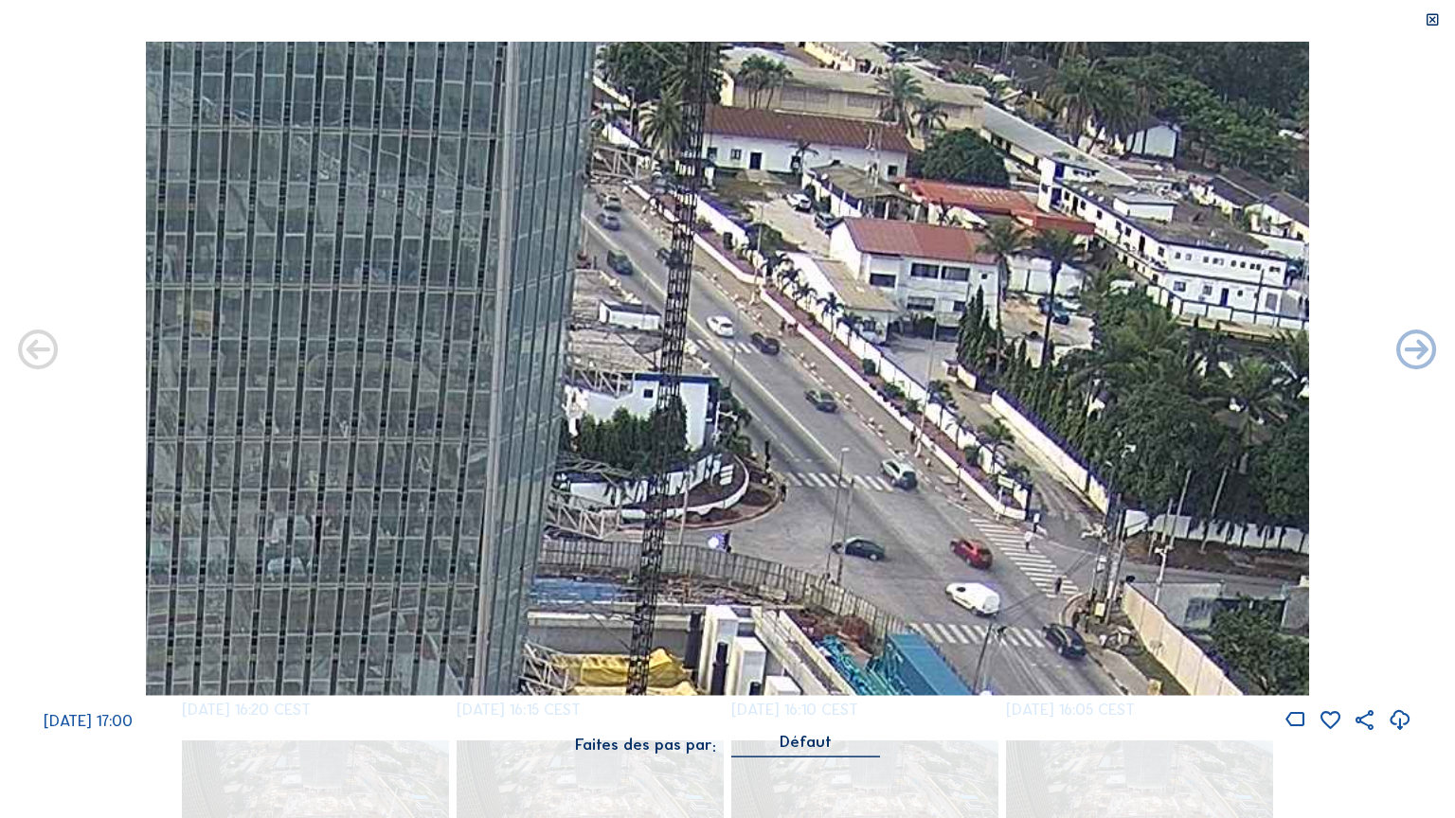
drag, startPoint x: 408, startPoint y: 467, endPoint x: 644, endPoint y: 480, distance: 236.2
click at [644, 480] on img at bounding box center [728, 369] width 1164 height 654
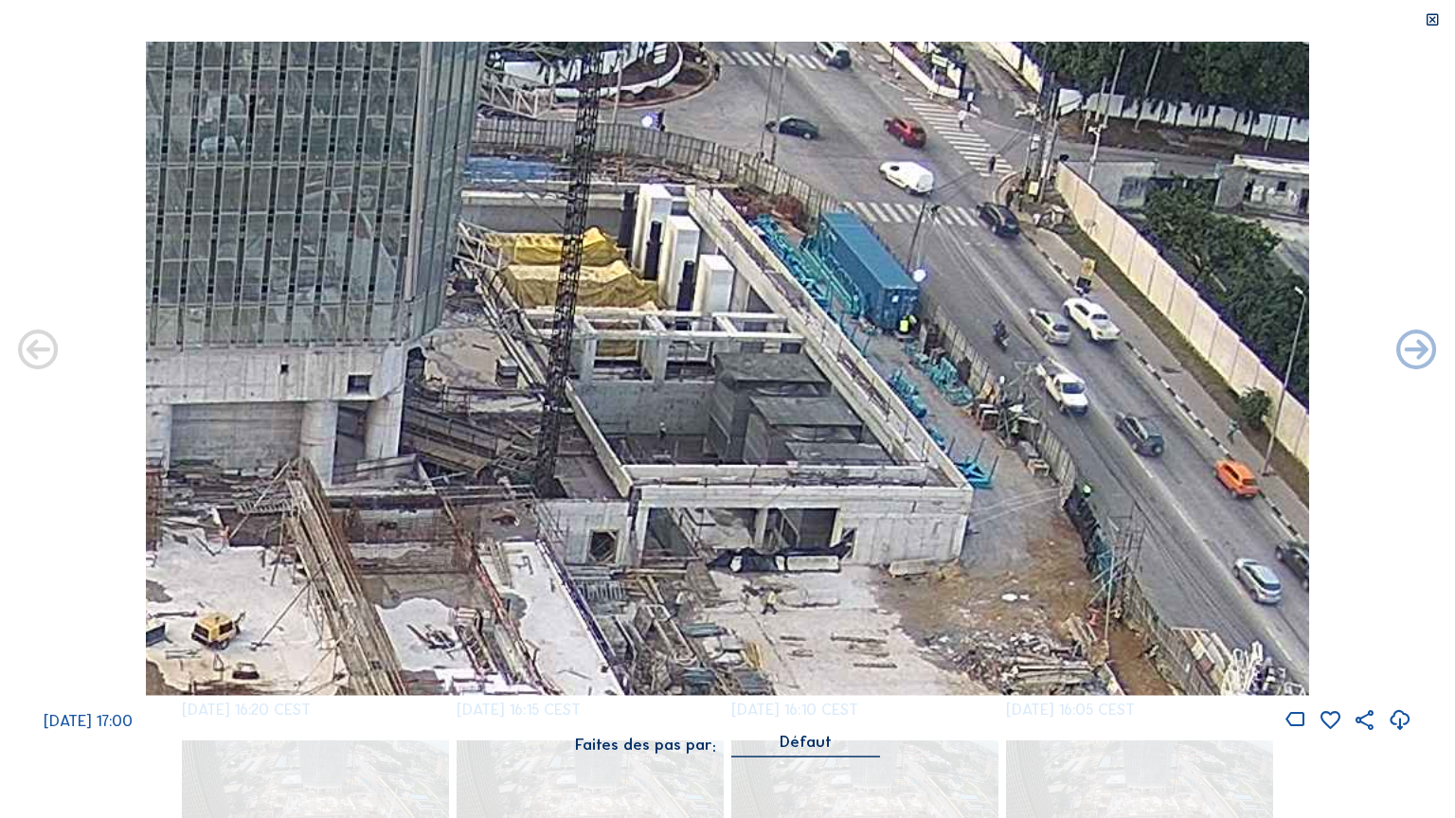
drag, startPoint x: 697, startPoint y: 643, endPoint x: 612, endPoint y: 212, distance: 439.2
click at [612, 212] on img at bounding box center [728, 369] width 1164 height 654
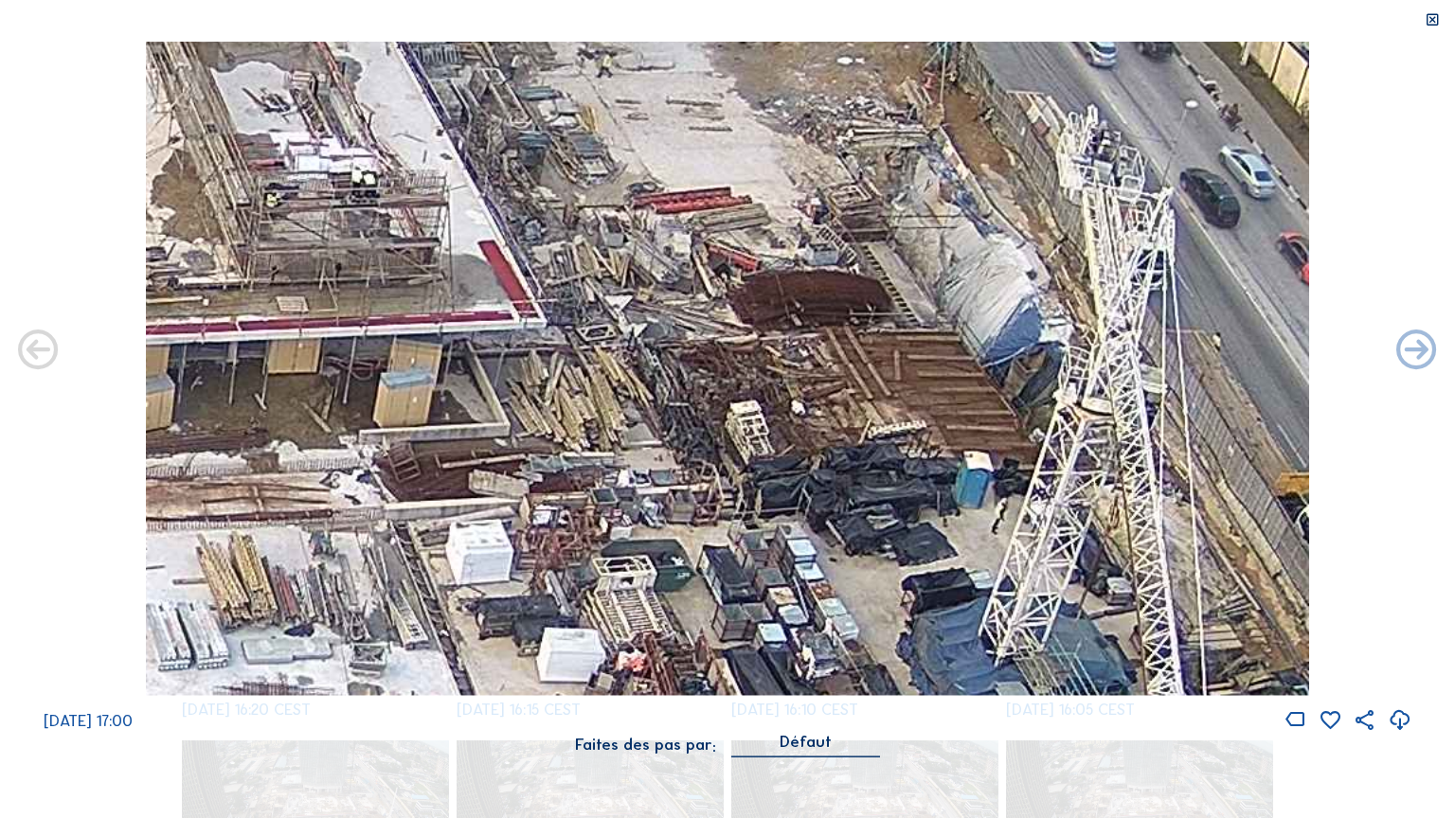
drag, startPoint x: 636, startPoint y: 640, endPoint x: 465, endPoint y: 84, distance: 581.7
click at [465, 84] on img at bounding box center [728, 369] width 1164 height 654
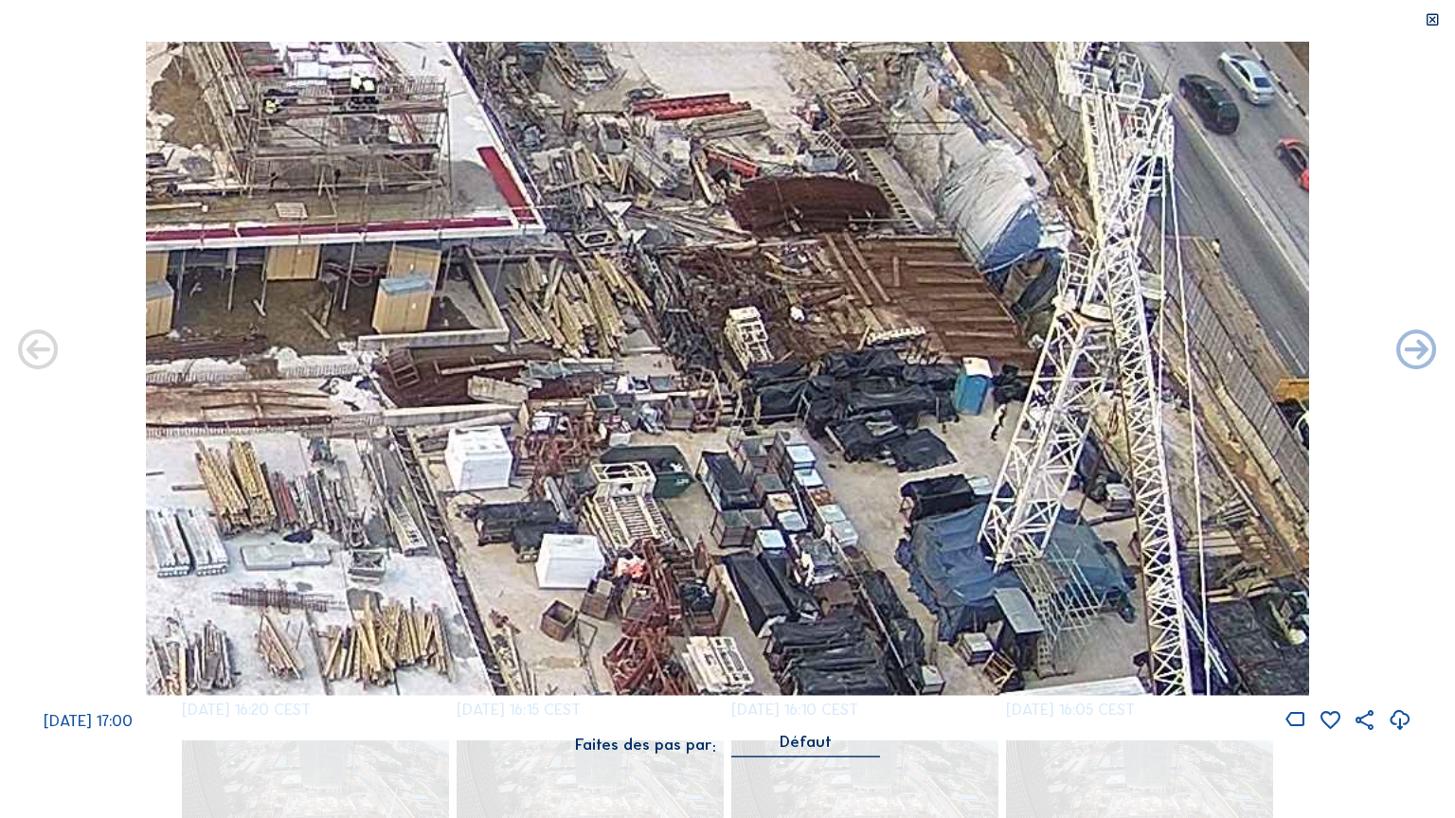
drag, startPoint x: 555, startPoint y: 248, endPoint x: 597, endPoint y: 332, distance: 94.0
click at [615, 361] on img at bounding box center [728, 369] width 1164 height 654
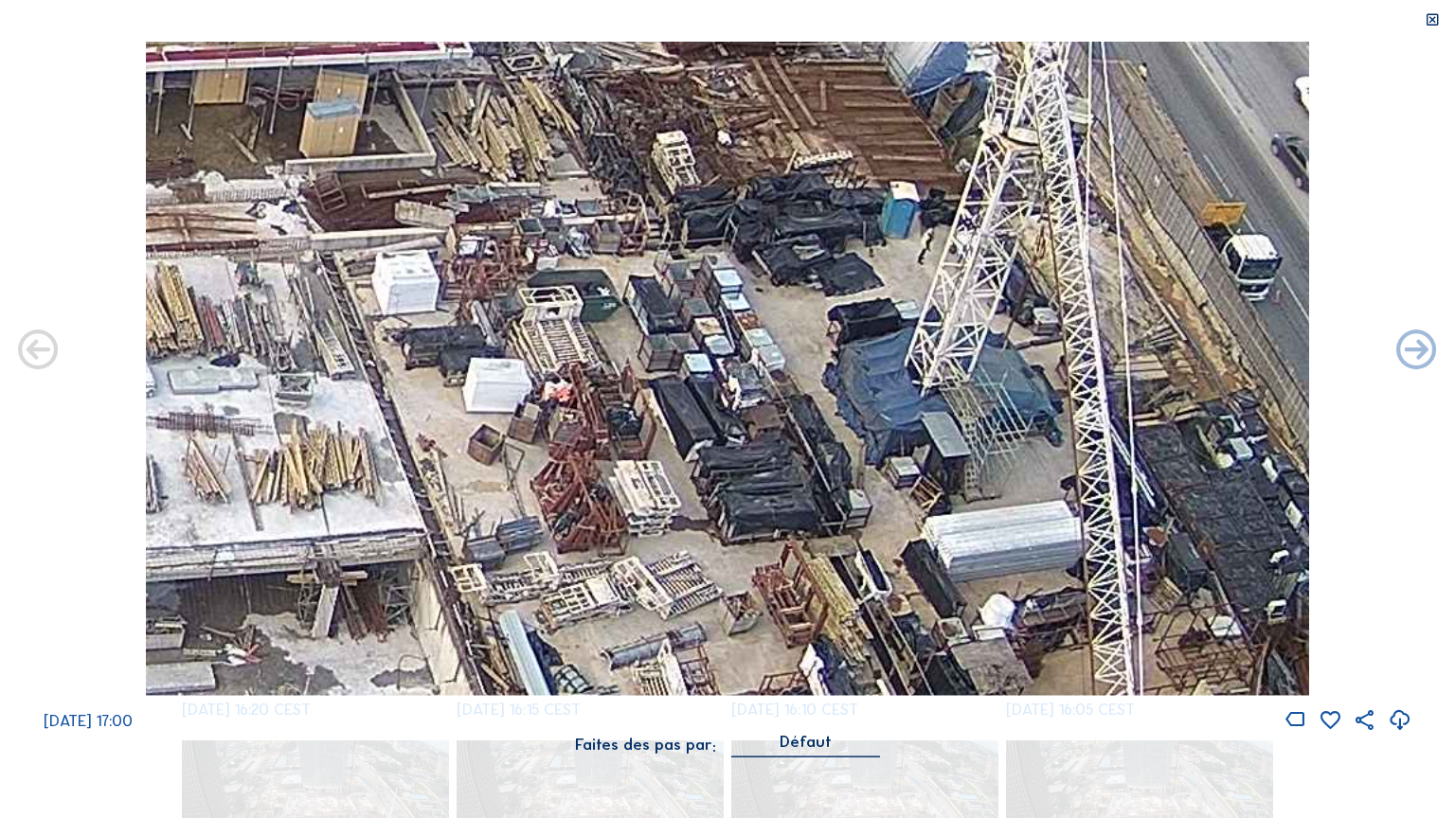
drag, startPoint x: 655, startPoint y: 451, endPoint x: 568, endPoint y: 140, distance: 322.6
click at [568, 140] on img at bounding box center [728, 369] width 1164 height 654
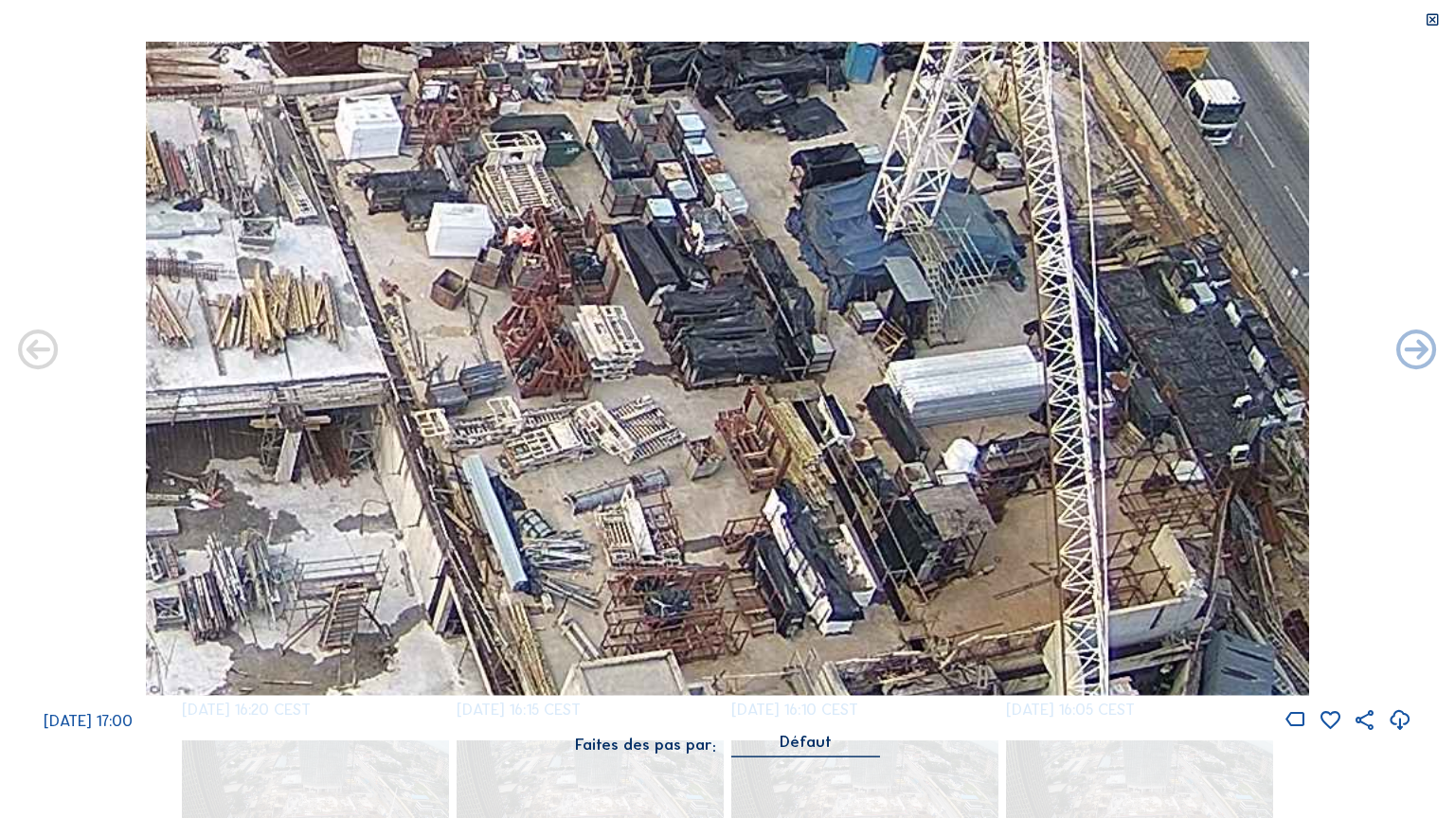
drag, startPoint x: 127, startPoint y: 251, endPoint x: 815, endPoint y: 428, distance: 710.9
click at [822, 432] on div "[DATE] 17:00" at bounding box center [727, 387] width 1455 height 691
drag, startPoint x: 799, startPoint y: 478, endPoint x: 814, endPoint y: 505, distance: 30.5
click at [798, 478] on img at bounding box center [728, 369] width 1164 height 654
click at [1034, 699] on div "[DATE] 17:00" at bounding box center [727, 720] width 1455 height 25
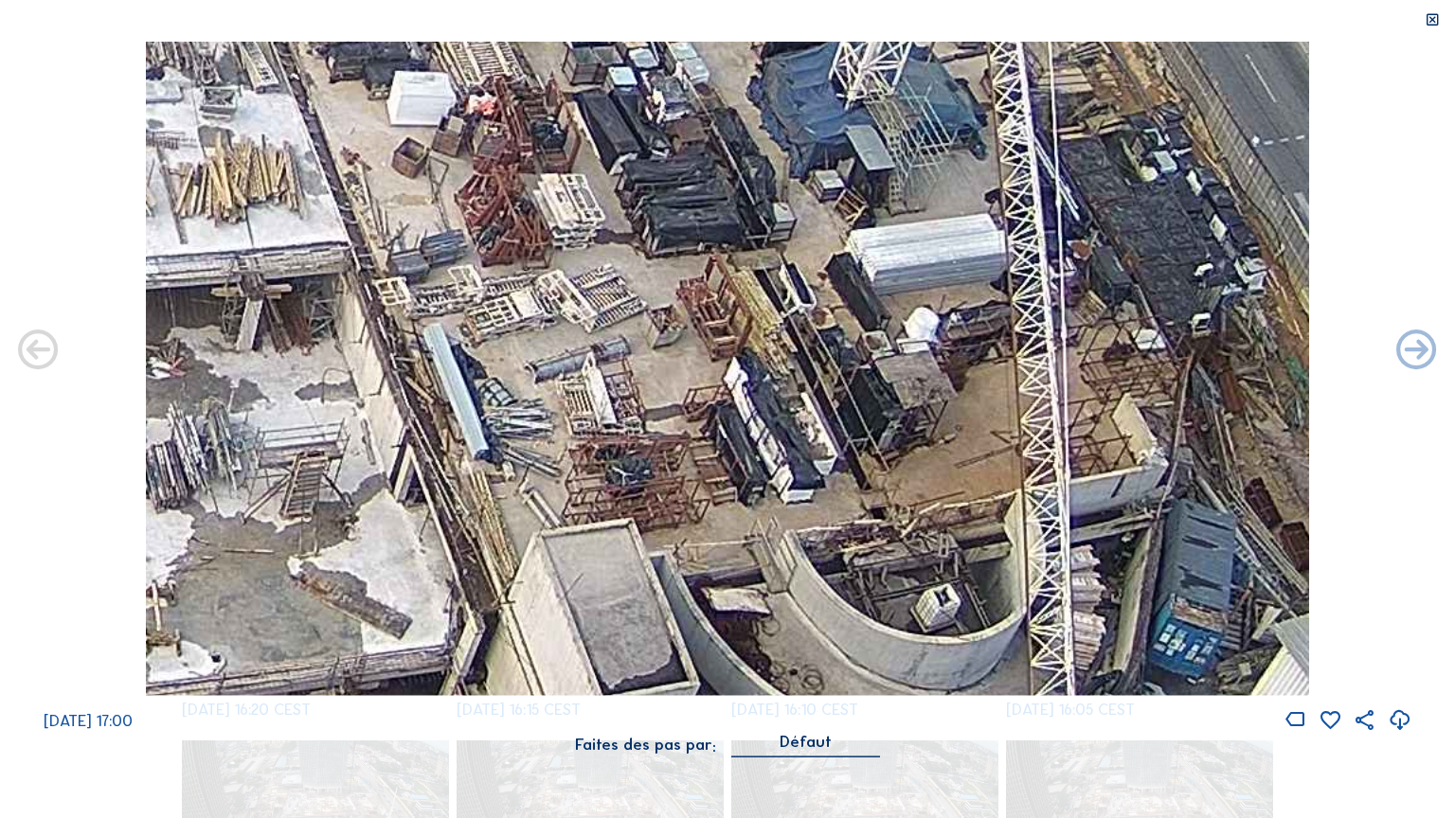
drag, startPoint x: 606, startPoint y: 403, endPoint x: 596, endPoint y: 242, distance: 161.3
click at [596, 242] on img at bounding box center [728, 369] width 1164 height 654
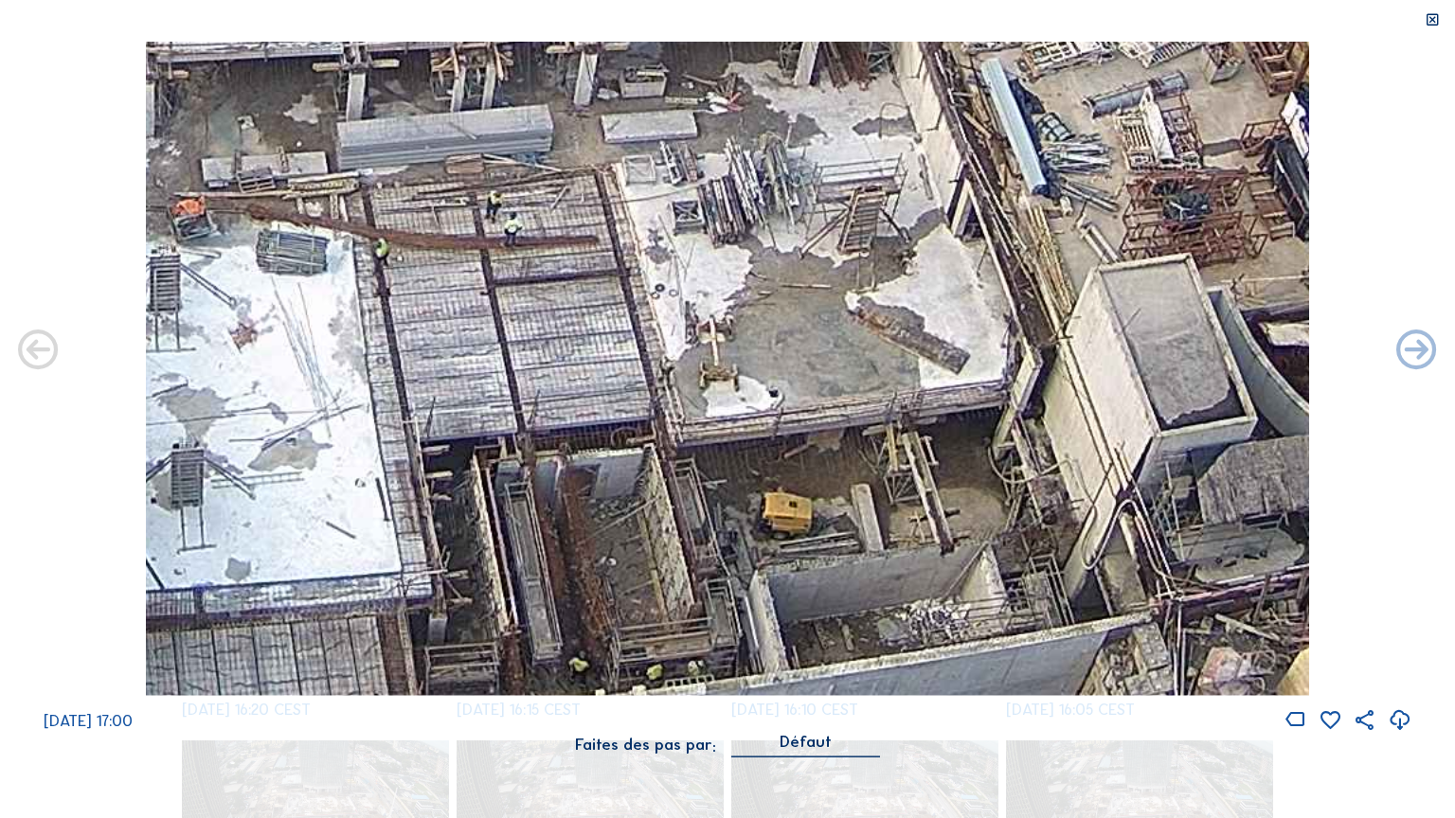
drag, startPoint x: 451, startPoint y: 368, endPoint x: 1057, endPoint y: 211, distance: 626.2
click at [1057, 211] on img at bounding box center [728, 369] width 1164 height 654
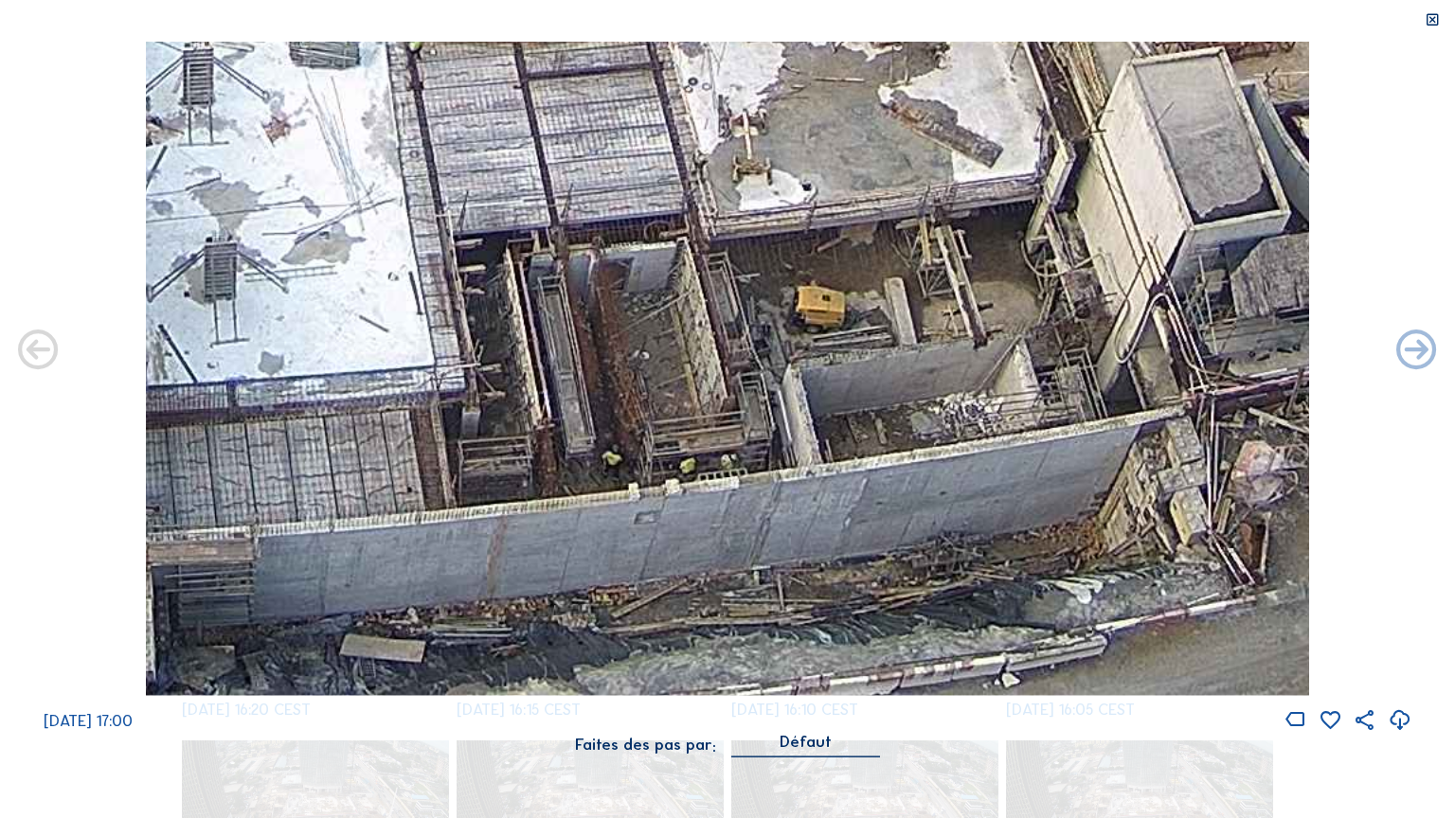
drag, startPoint x: 914, startPoint y: 261, endPoint x: 917, endPoint y: 143, distance: 118.4
click at [917, 143] on img at bounding box center [728, 369] width 1164 height 654
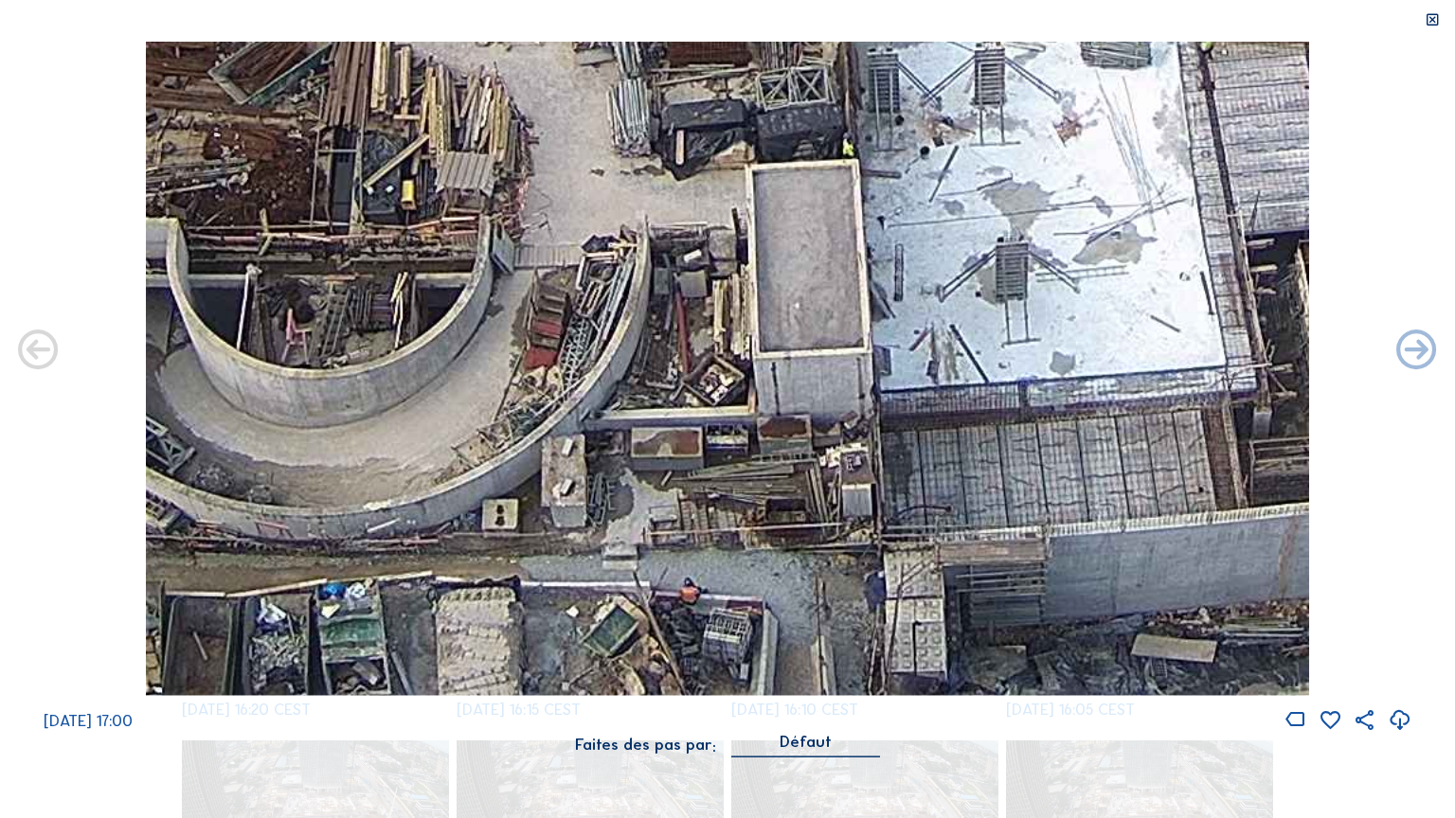
drag, startPoint x: 409, startPoint y: 269, endPoint x: 1191, endPoint y: 228, distance: 783.3
click at [1191, 228] on img at bounding box center [728, 369] width 1164 height 654
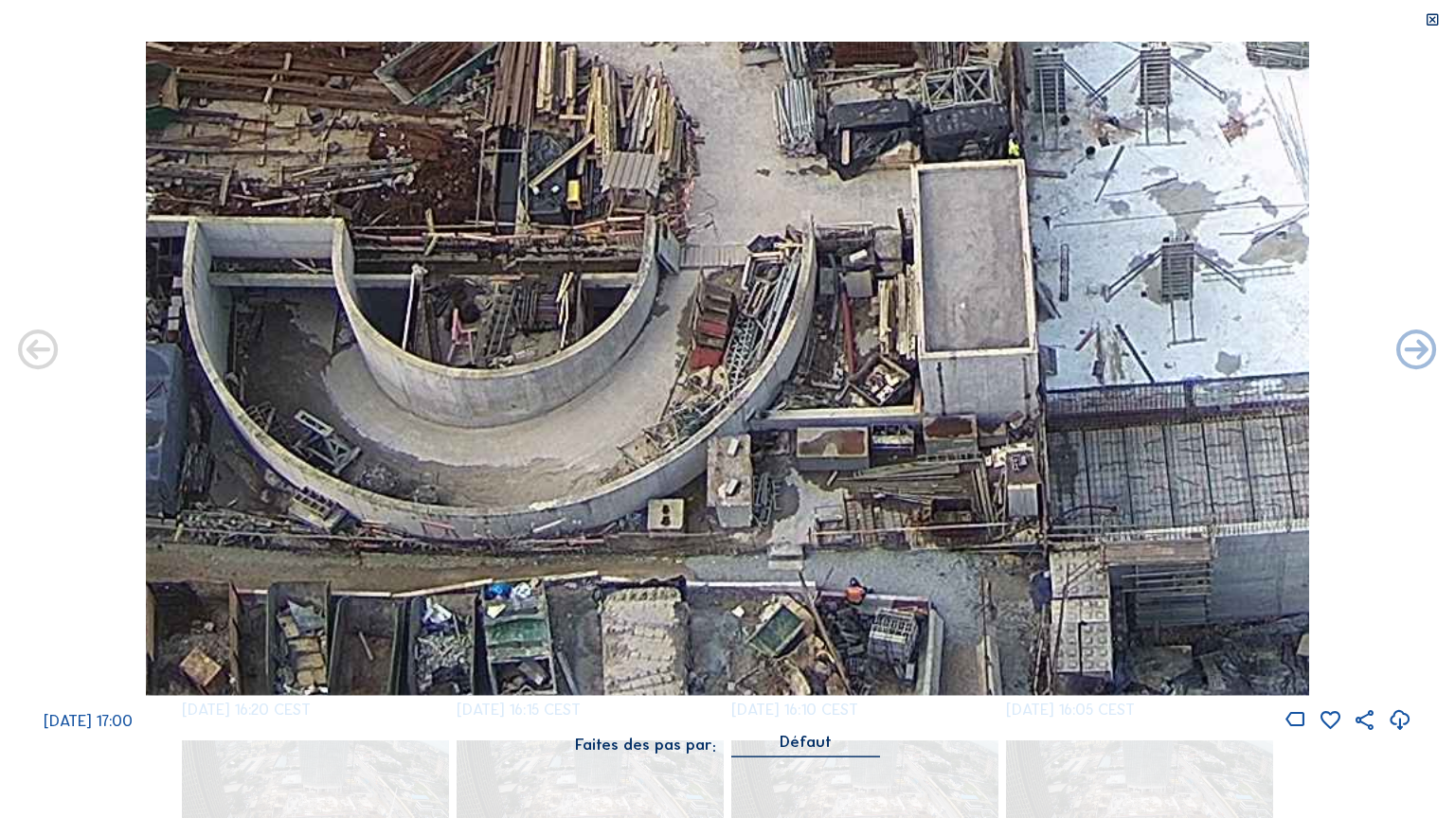
drag, startPoint x: 789, startPoint y: 467, endPoint x: 497, endPoint y: 304, distance: 334.1
click at [953, 127] on img at bounding box center [728, 369] width 1164 height 654
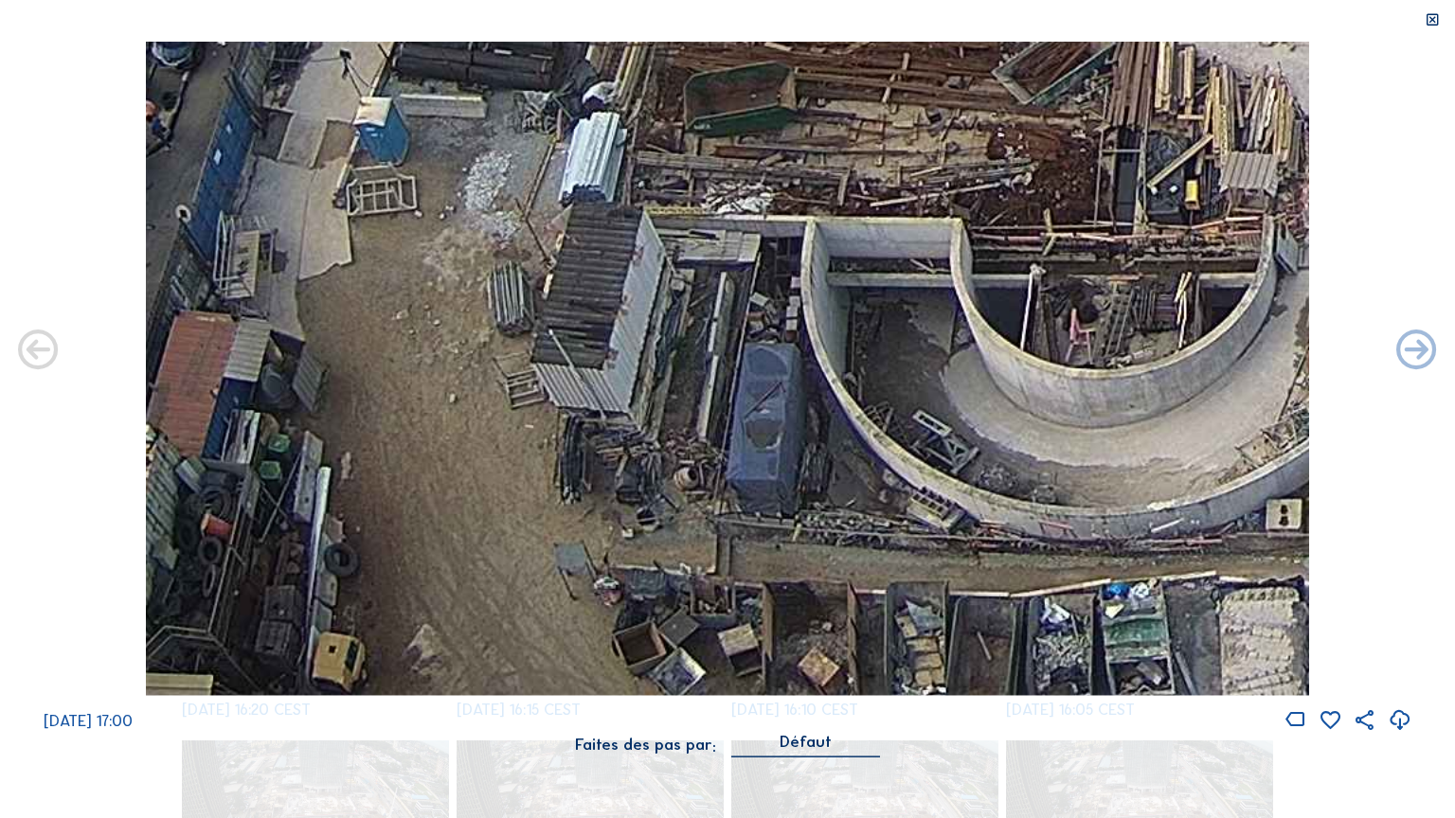
drag, startPoint x: 408, startPoint y: 292, endPoint x: 1024, endPoint y: 208, distance: 621.2
click at [1025, 208] on img at bounding box center [728, 369] width 1164 height 654
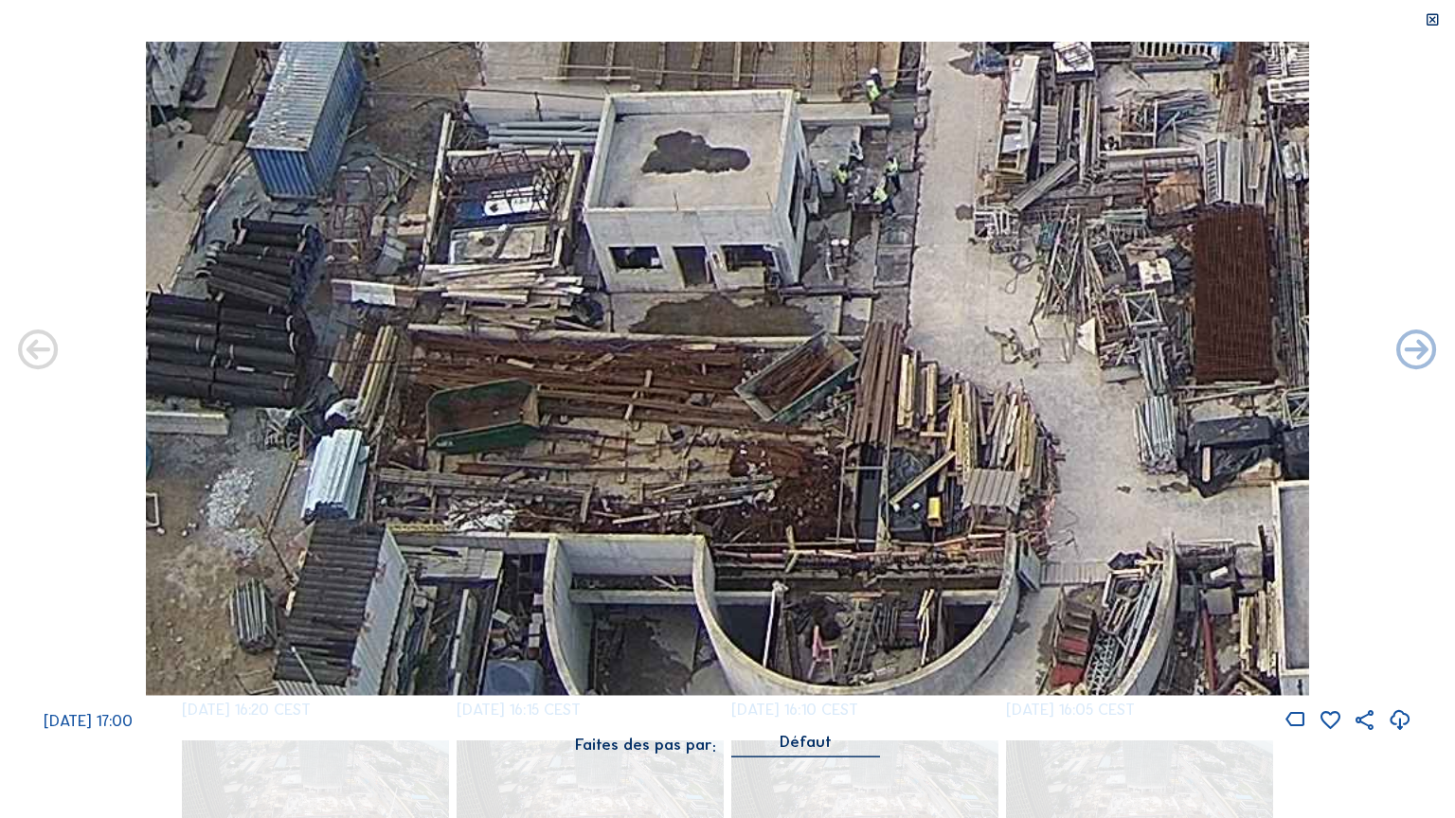
drag
click at [933, 600] on img at bounding box center [728, 369] width 1164 height 654
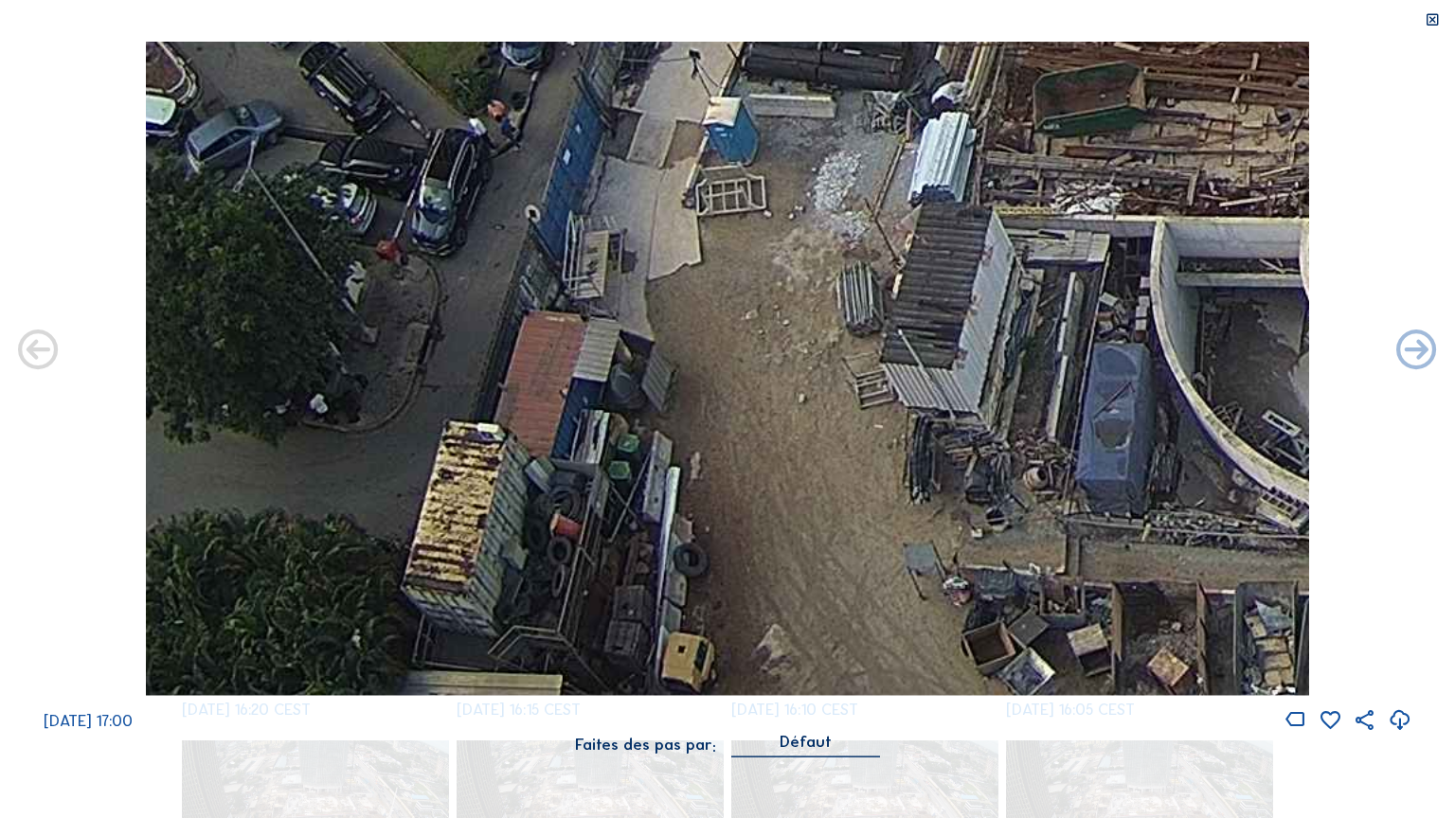
drag, startPoint x: 549, startPoint y: 436, endPoint x: 1072, endPoint y: 53, distance: 647.8
click at [1072, 53] on img at bounding box center [728, 369] width 1164 height 654
click at [910, 176] on div "[DATE] 17:00" at bounding box center [727, 387] width 1455 height 691
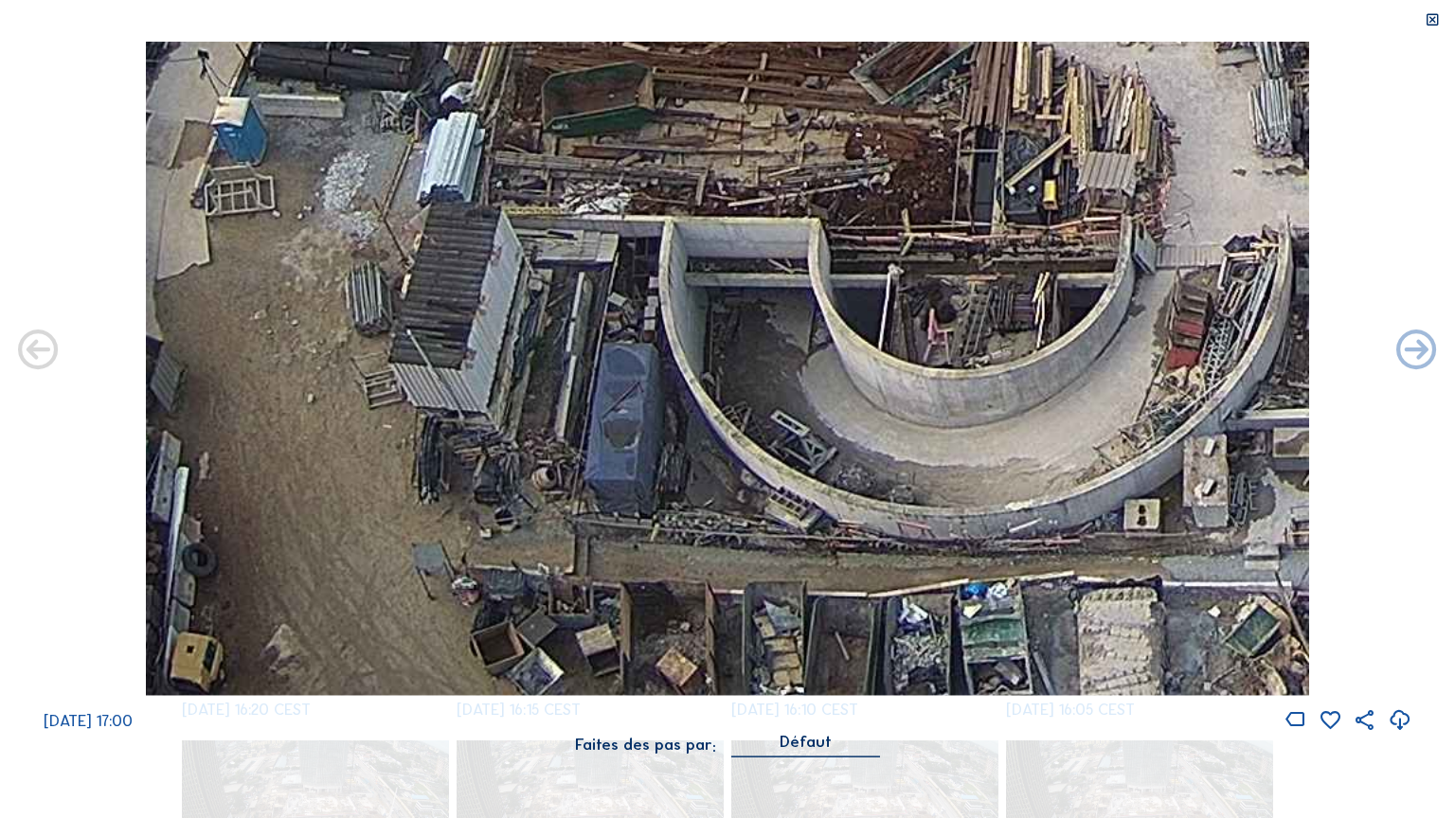
click at [499, 172] on img at bounding box center [728, 369] width 1164 height 654
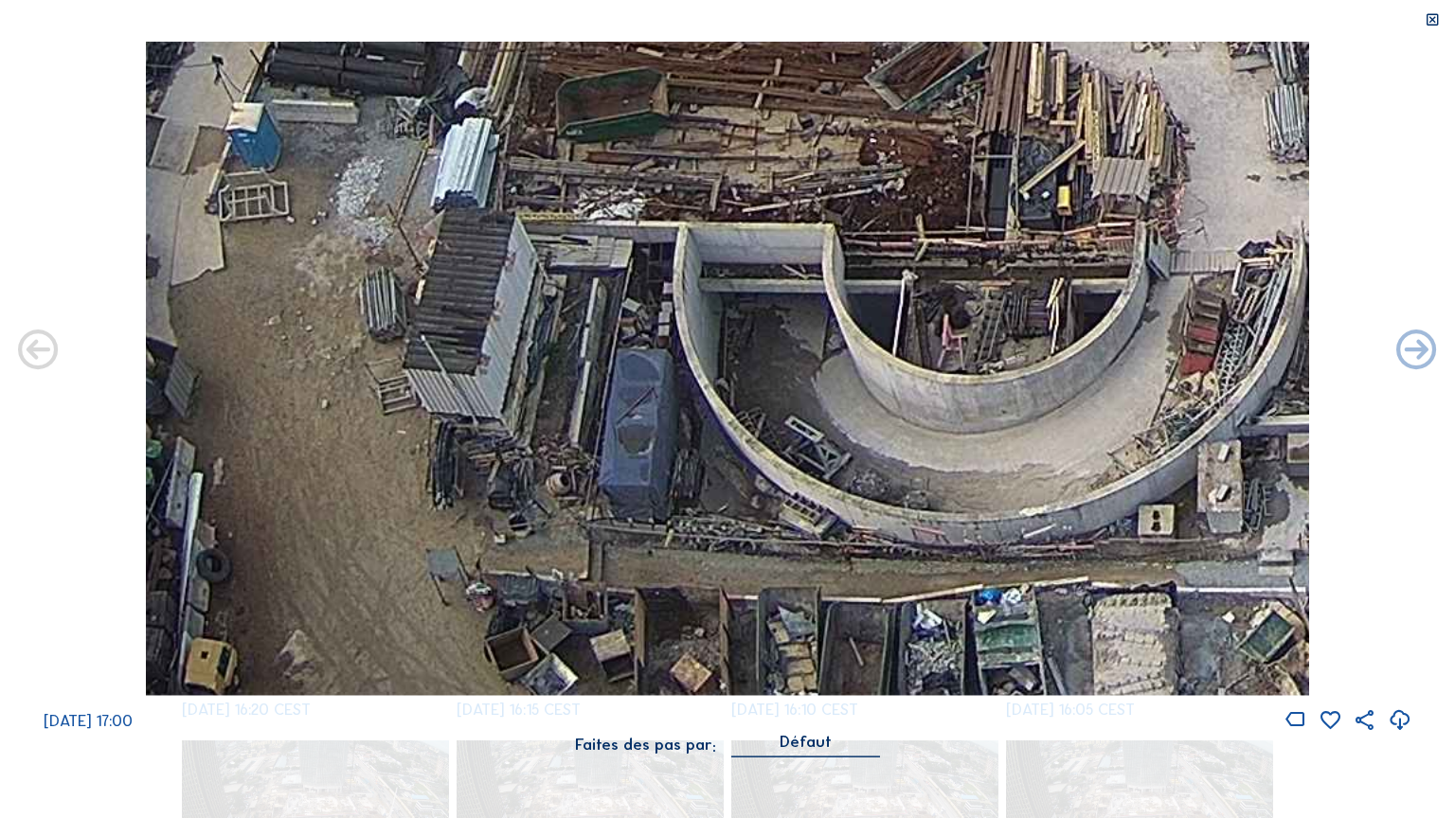
click at [1431, 23] on icon at bounding box center [1432, 20] width 16 height 16
